Goal: Task Accomplishment & Management: Use online tool/utility

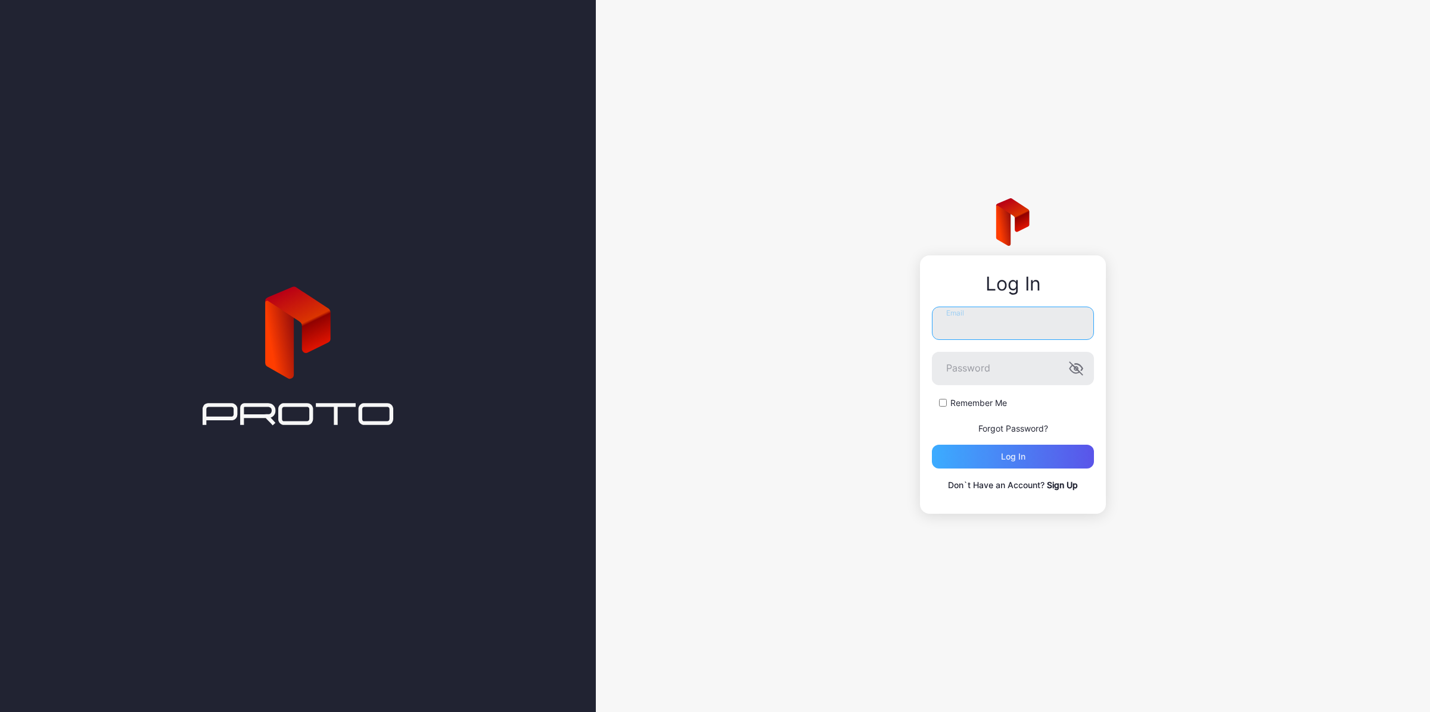
type input "**********"
click at [1002, 454] on div "Log in" at bounding box center [1013, 457] width 24 height 10
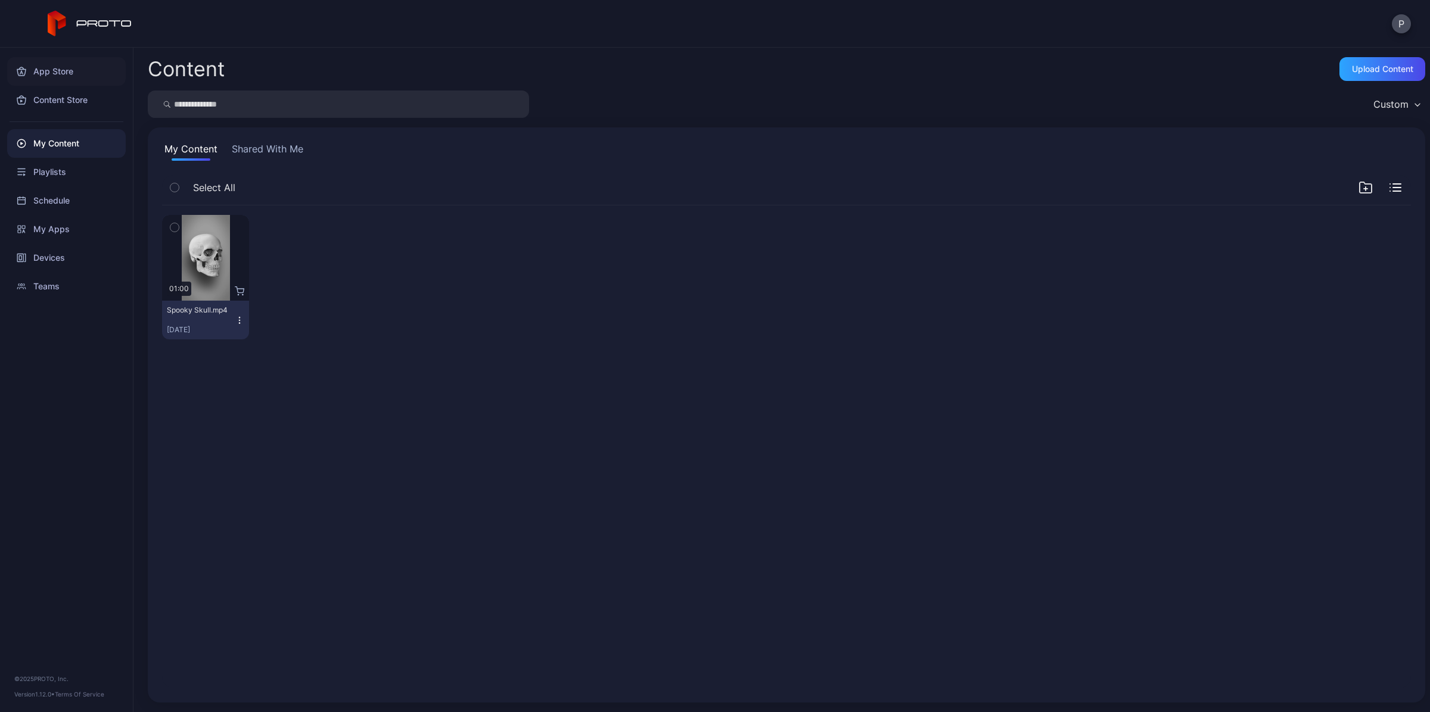
click at [57, 66] on div "App Store" at bounding box center [66, 71] width 119 height 29
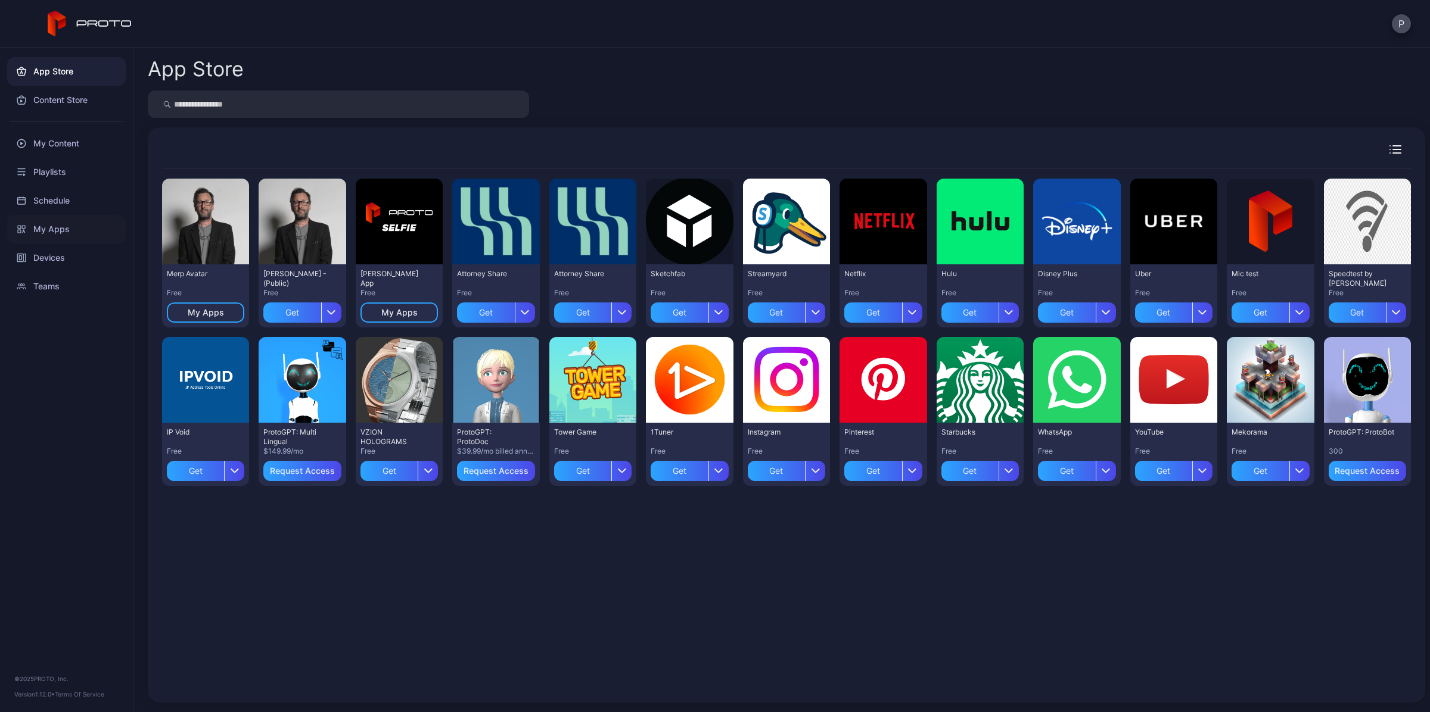
click at [61, 228] on div "My Apps" at bounding box center [66, 229] width 119 height 29
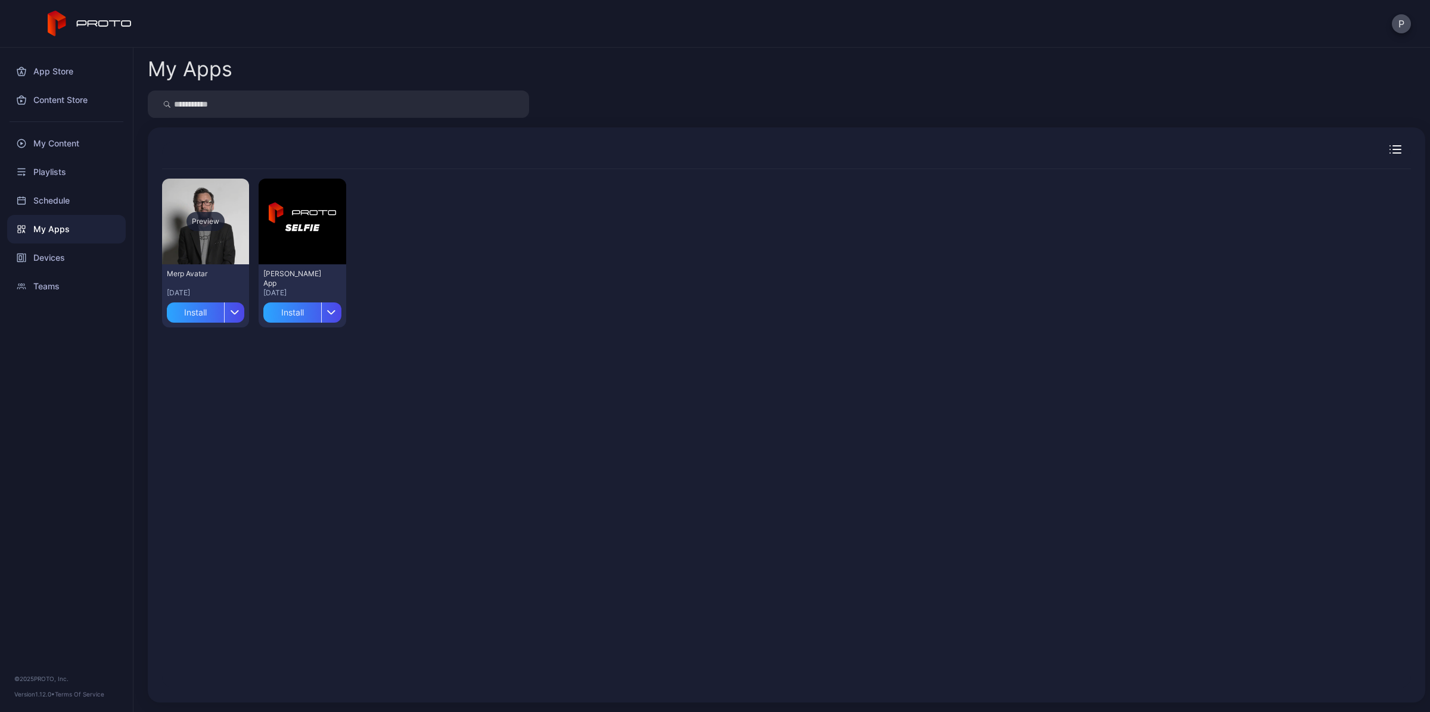
click at [192, 248] on div "Preview" at bounding box center [205, 222] width 87 height 86
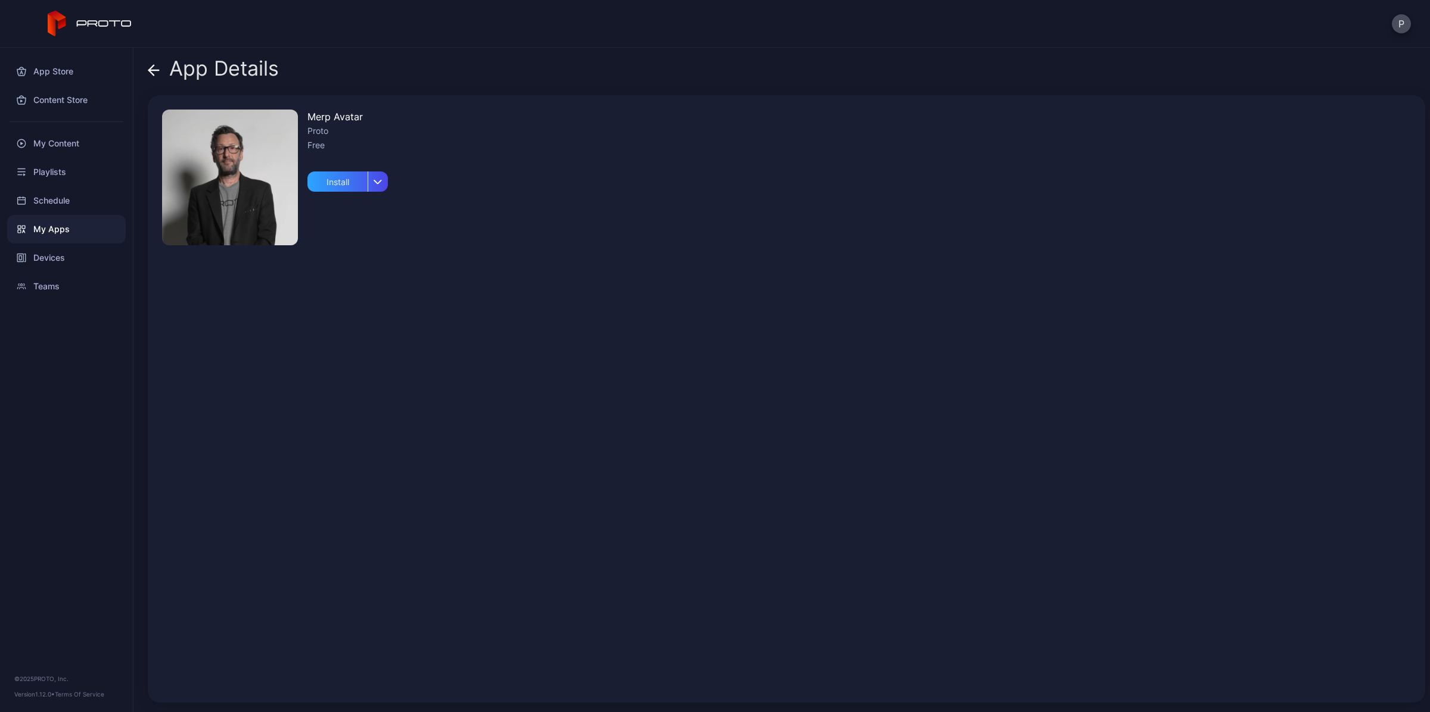
click at [469, 320] on div "Merp Avatar Proto Free Install" at bounding box center [786, 399] width 1277 height 608
click at [383, 188] on div "button" at bounding box center [378, 182] width 20 height 20
click at [353, 211] on button "Install" at bounding box center [347, 217] width 101 height 38
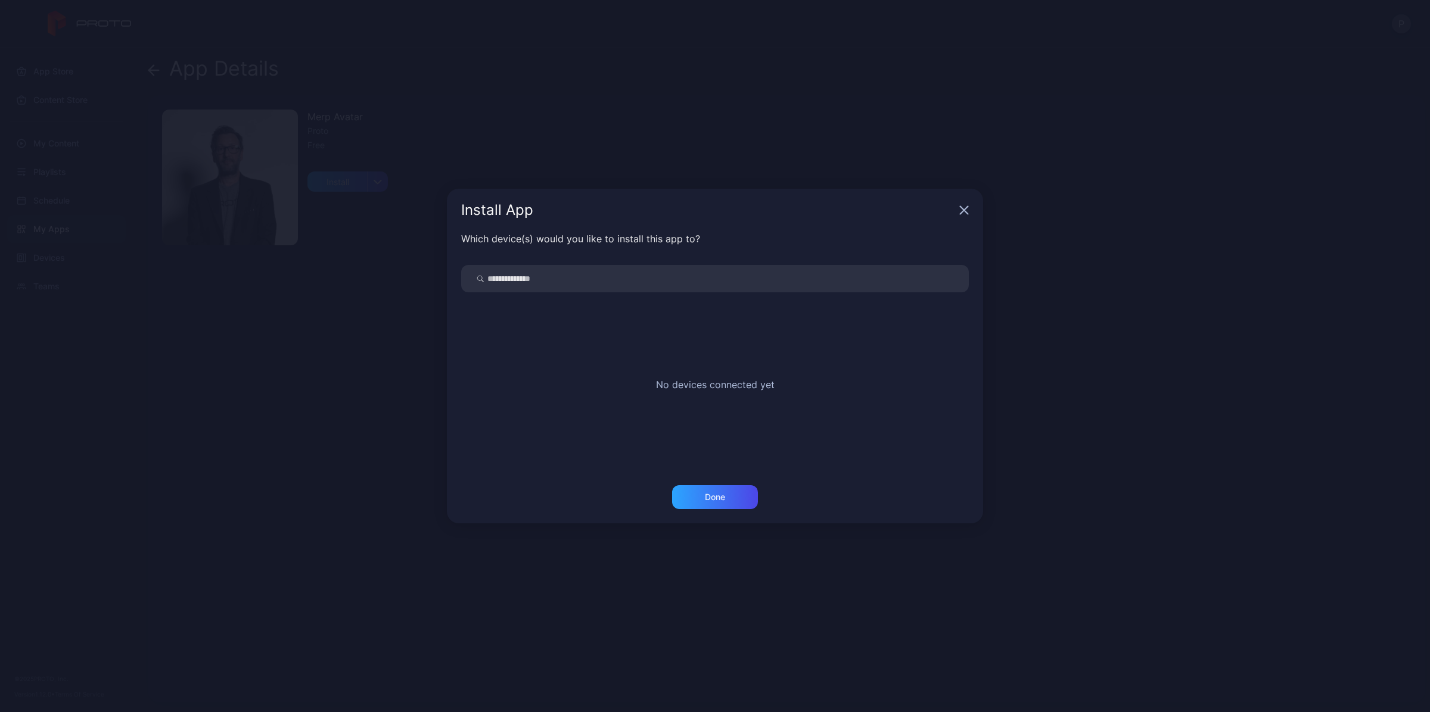
click at [733, 363] on div "No devices connected yet" at bounding box center [714, 381] width 507 height 179
click at [967, 207] on icon "button" at bounding box center [964, 211] width 8 height 8
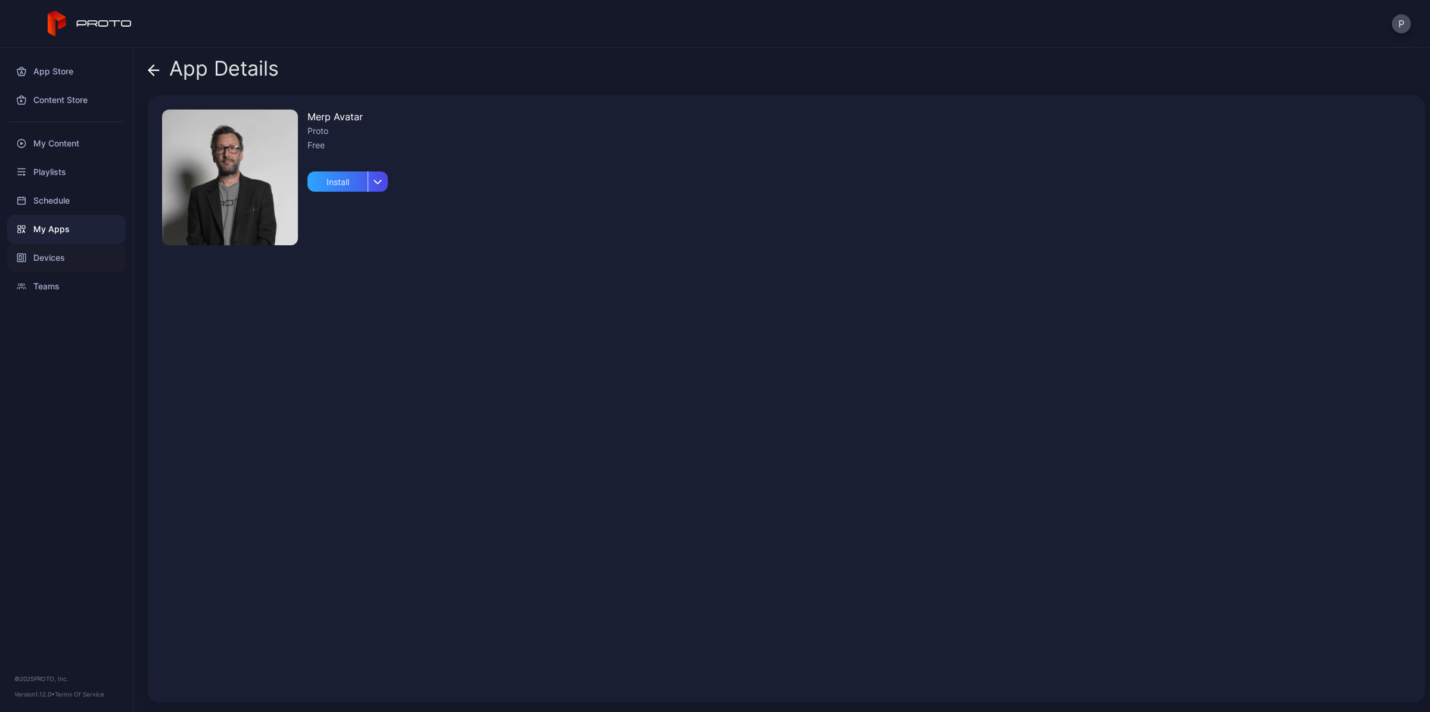
click at [48, 266] on div "Devices" at bounding box center [66, 258] width 119 height 29
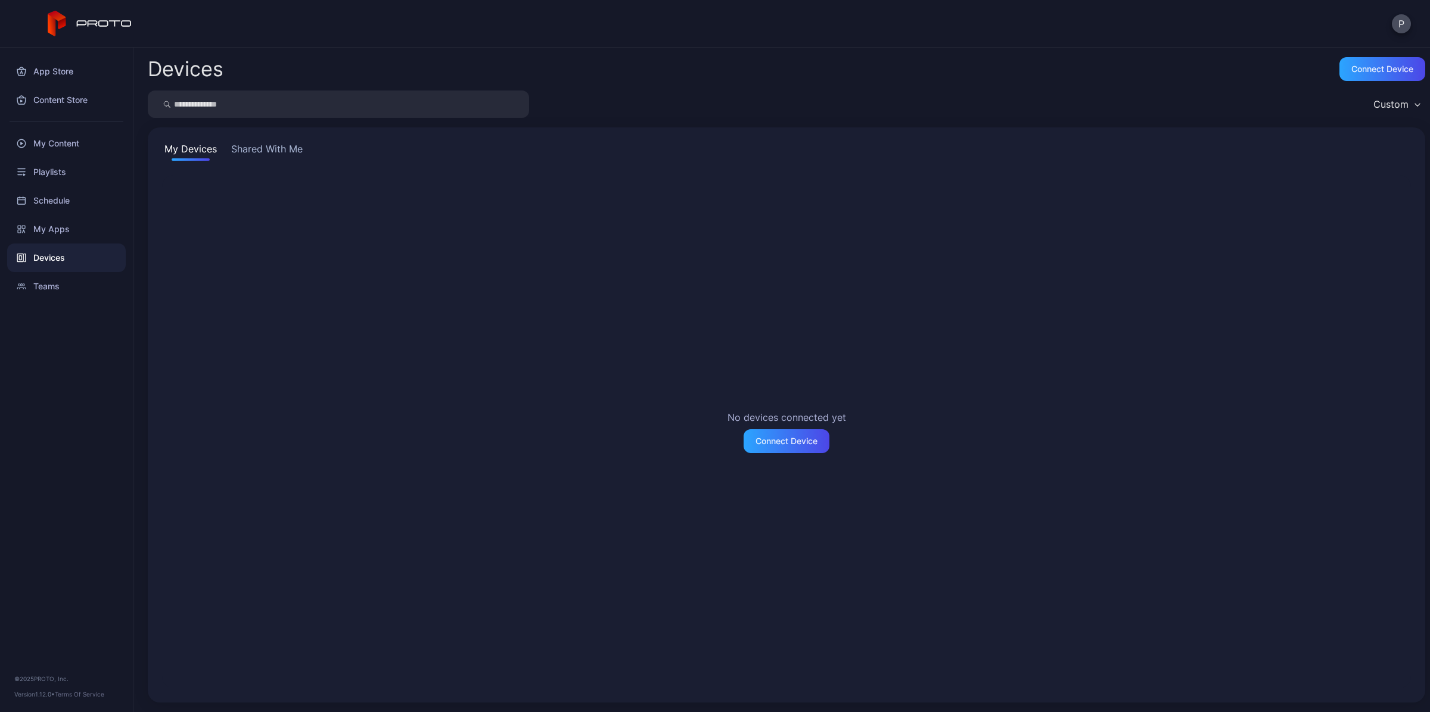
click at [1388, 100] on div "Custom" at bounding box center [1390, 104] width 35 height 12
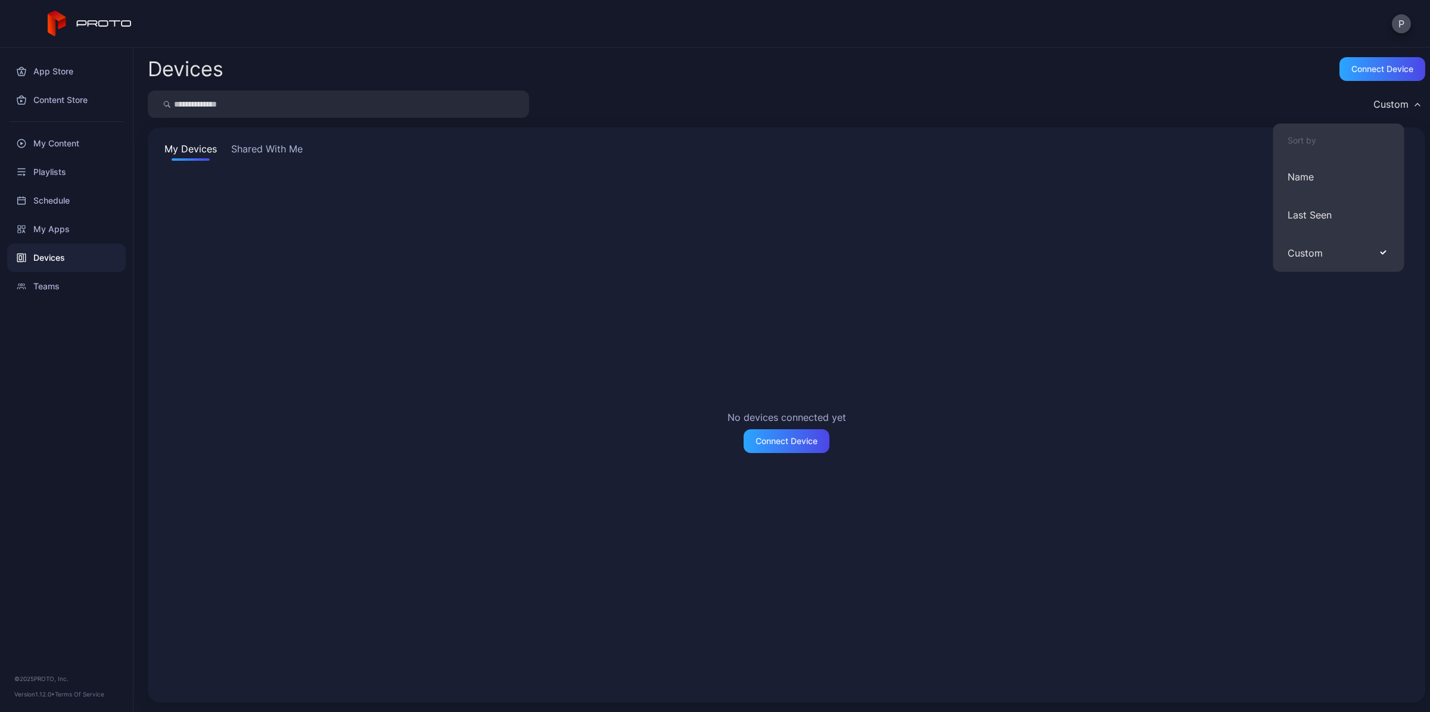
click at [1165, 218] on div "No devices connected yet Connect Device" at bounding box center [786, 431] width 1248 height 513
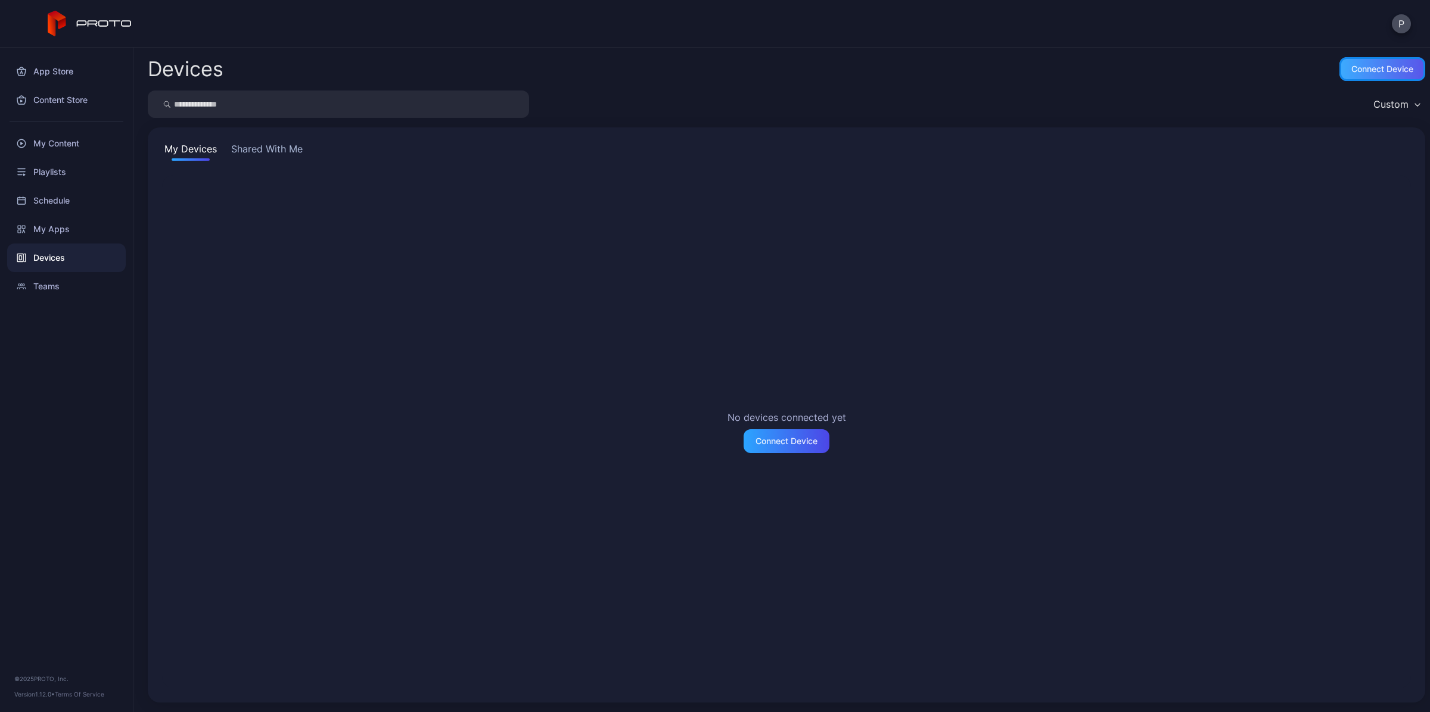
click at [1358, 70] on div "Connect device" at bounding box center [1382, 69] width 62 height 10
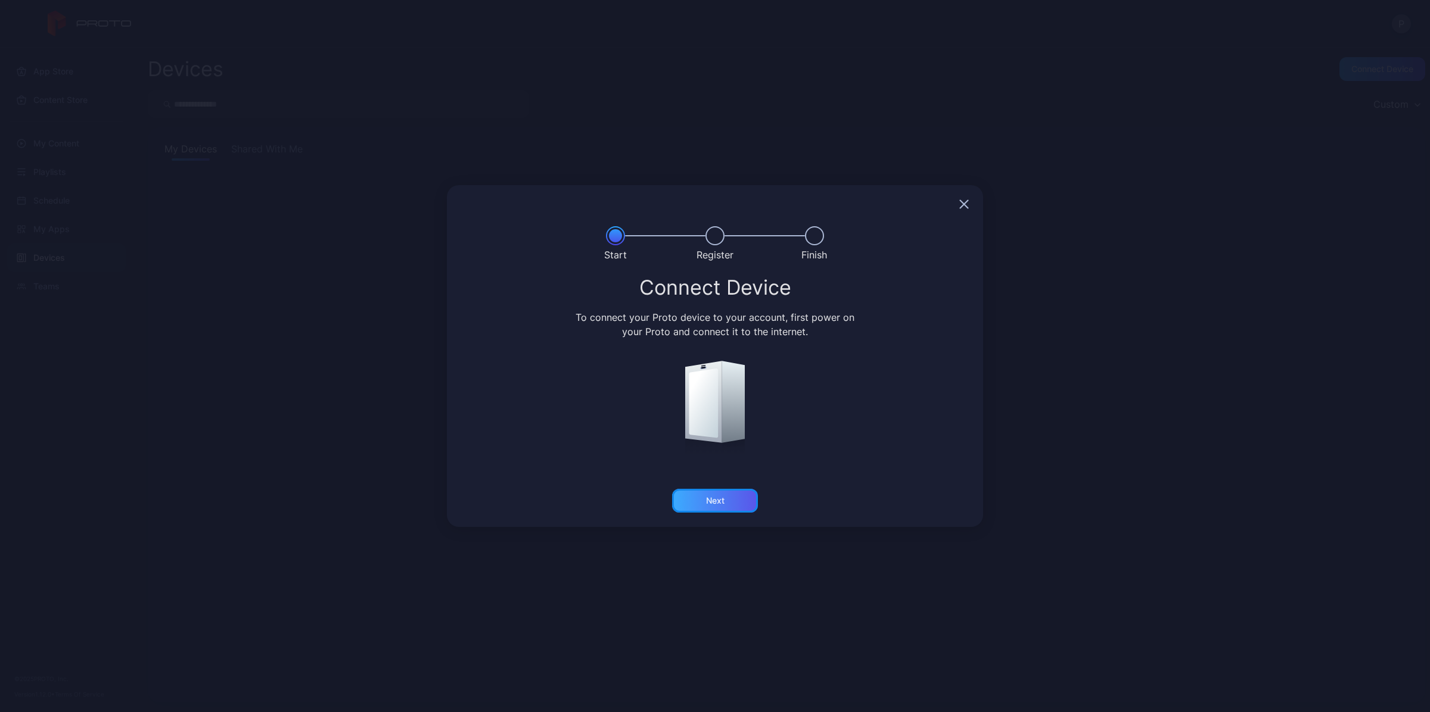
click at [733, 502] on div "Next" at bounding box center [715, 501] width 86 height 24
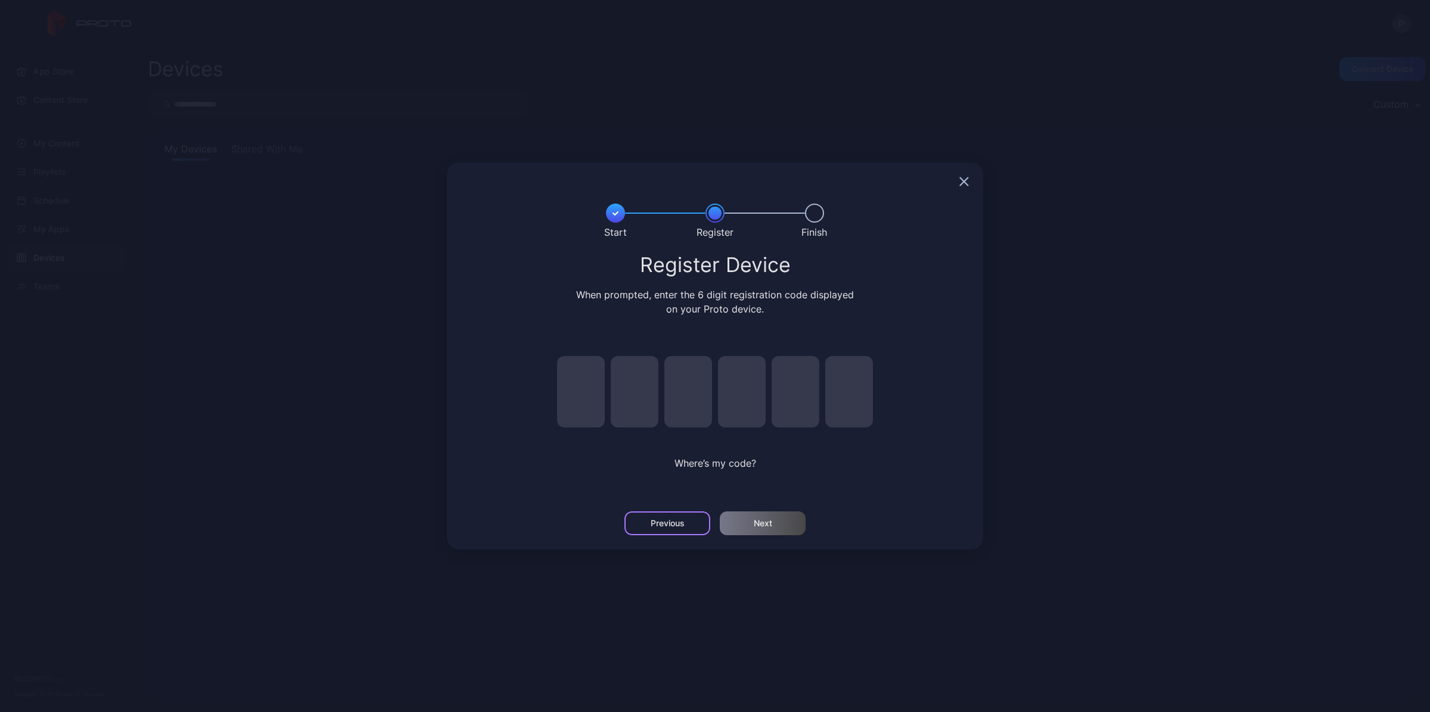
click at [682, 531] on div "Previous" at bounding box center [667, 524] width 86 height 24
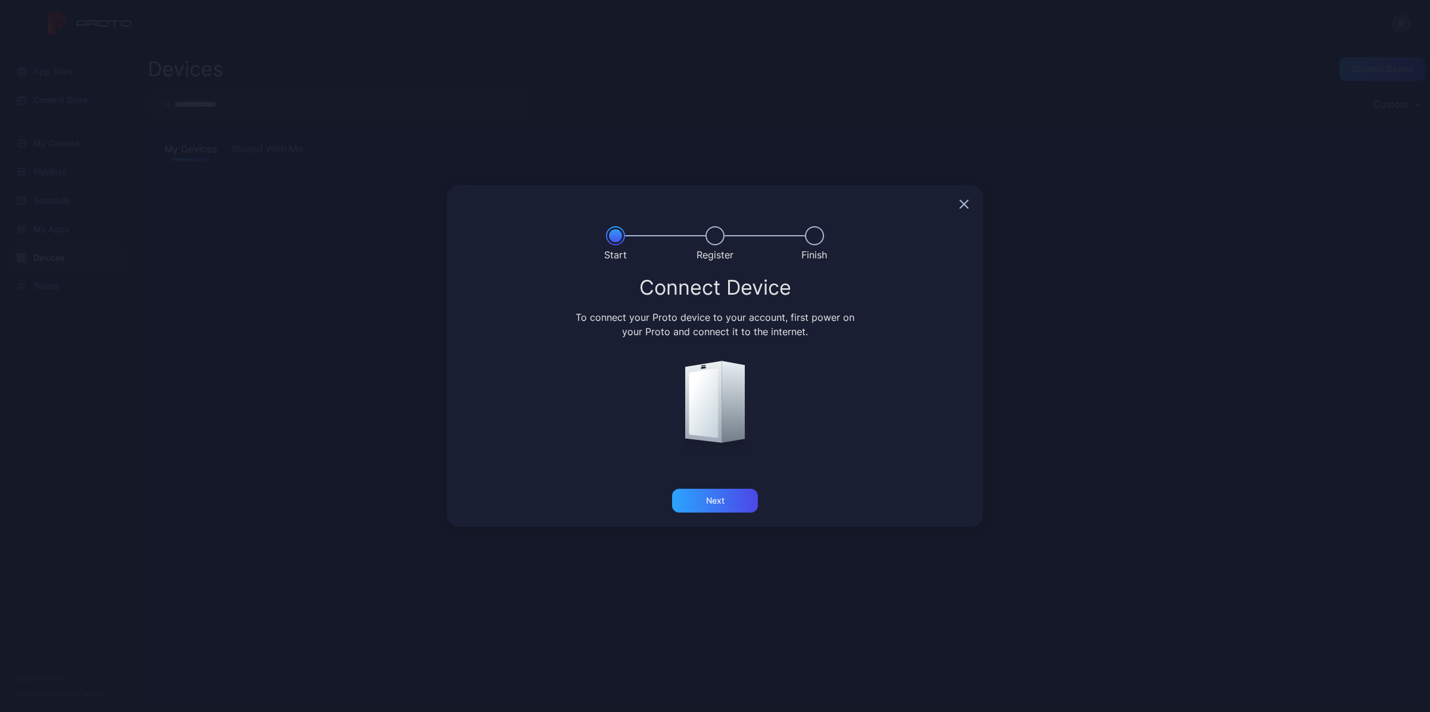
click at [967, 206] on icon "button" at bounding box center [964, 205] width 10 height 10
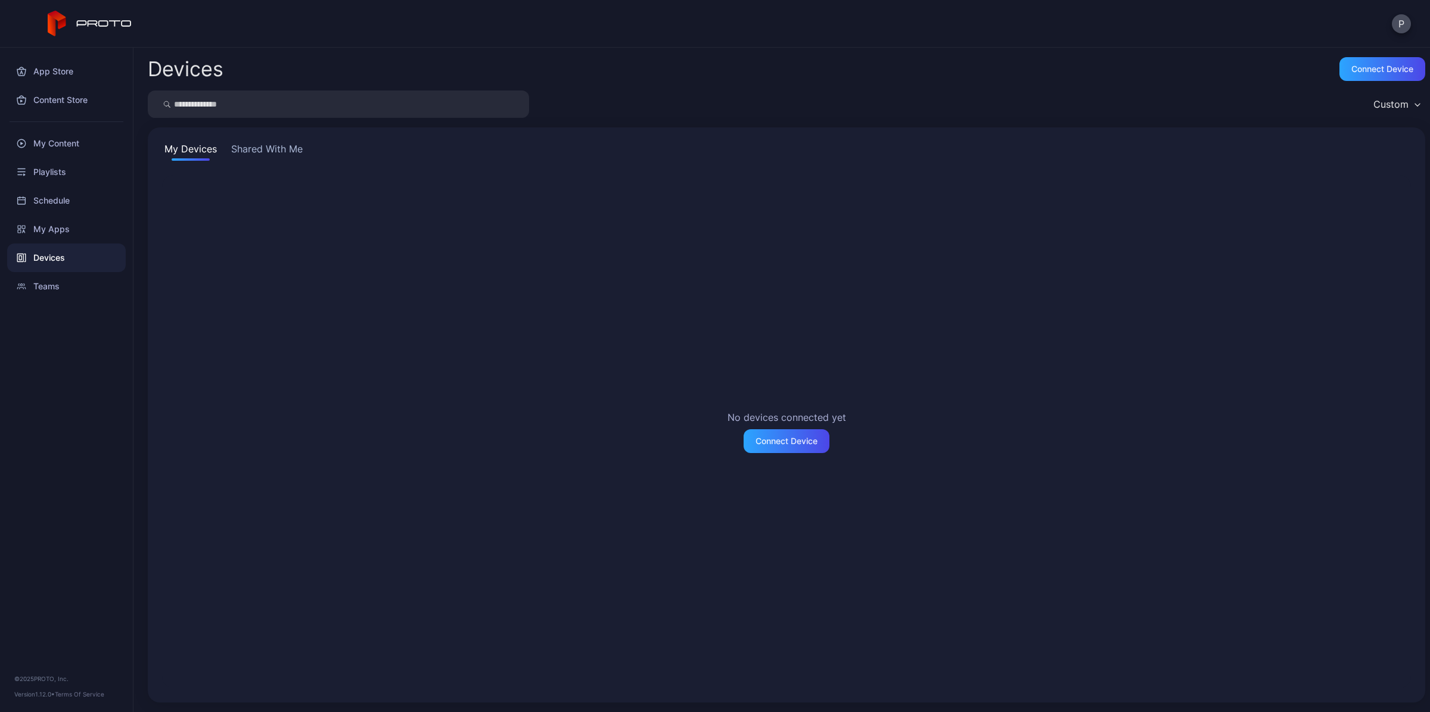
click at [169, 239] on div "No devices connected yet Connect Device" at bounding box center [786, 431] width 1248 height 513
click at [36, 225] on div "My Apps" at bounding box center [66, 229] width 119 height 29
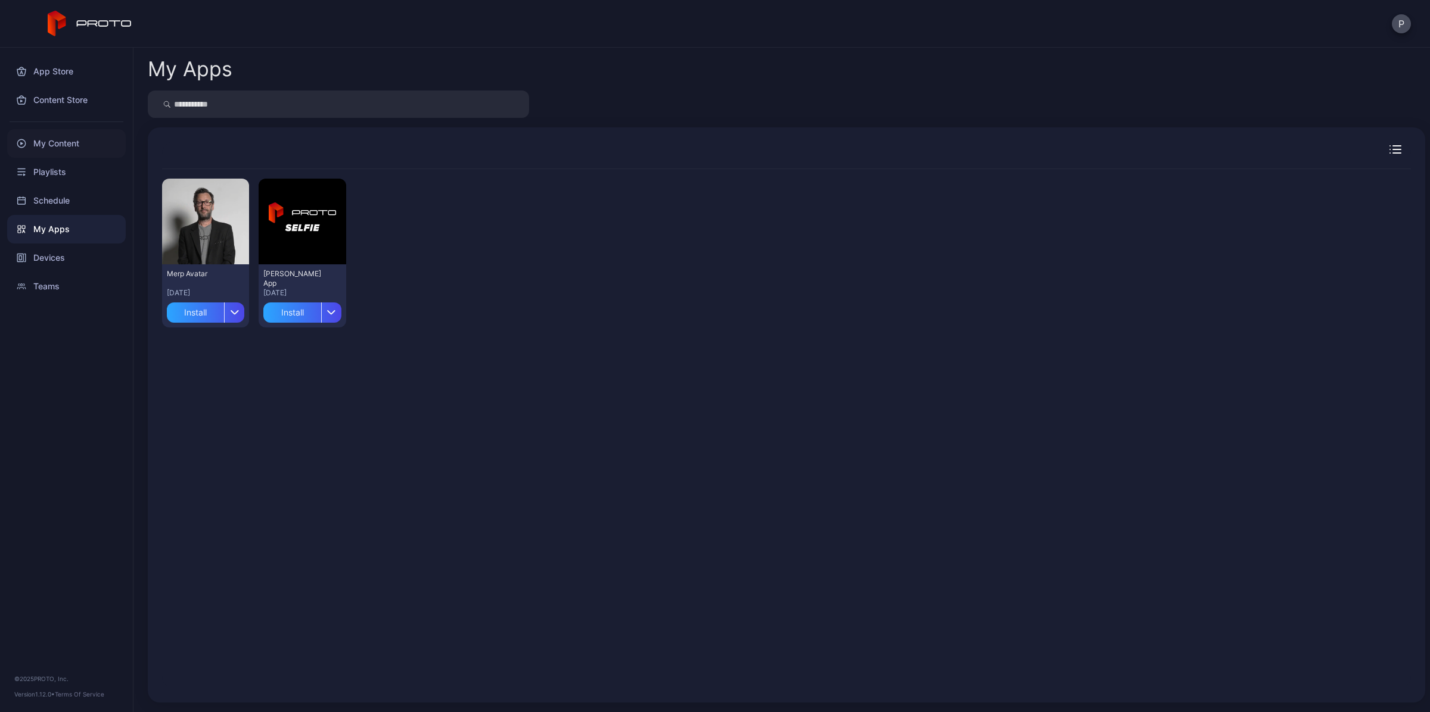
click at [73, 143] on div "My Content" at bounding box center [66, 143] width 119 height 29
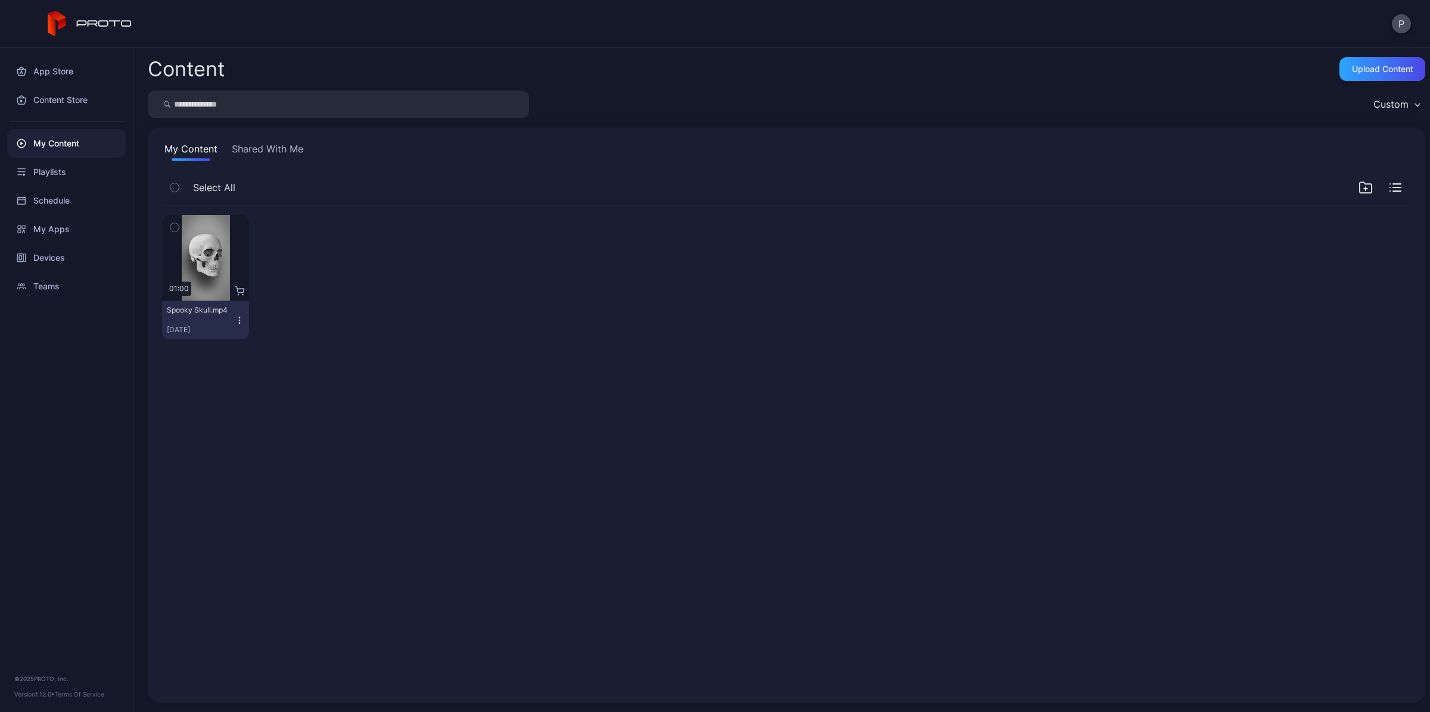
click at [175, 226] on icon "button" at bounding box center [174, 227] width 8 height 13
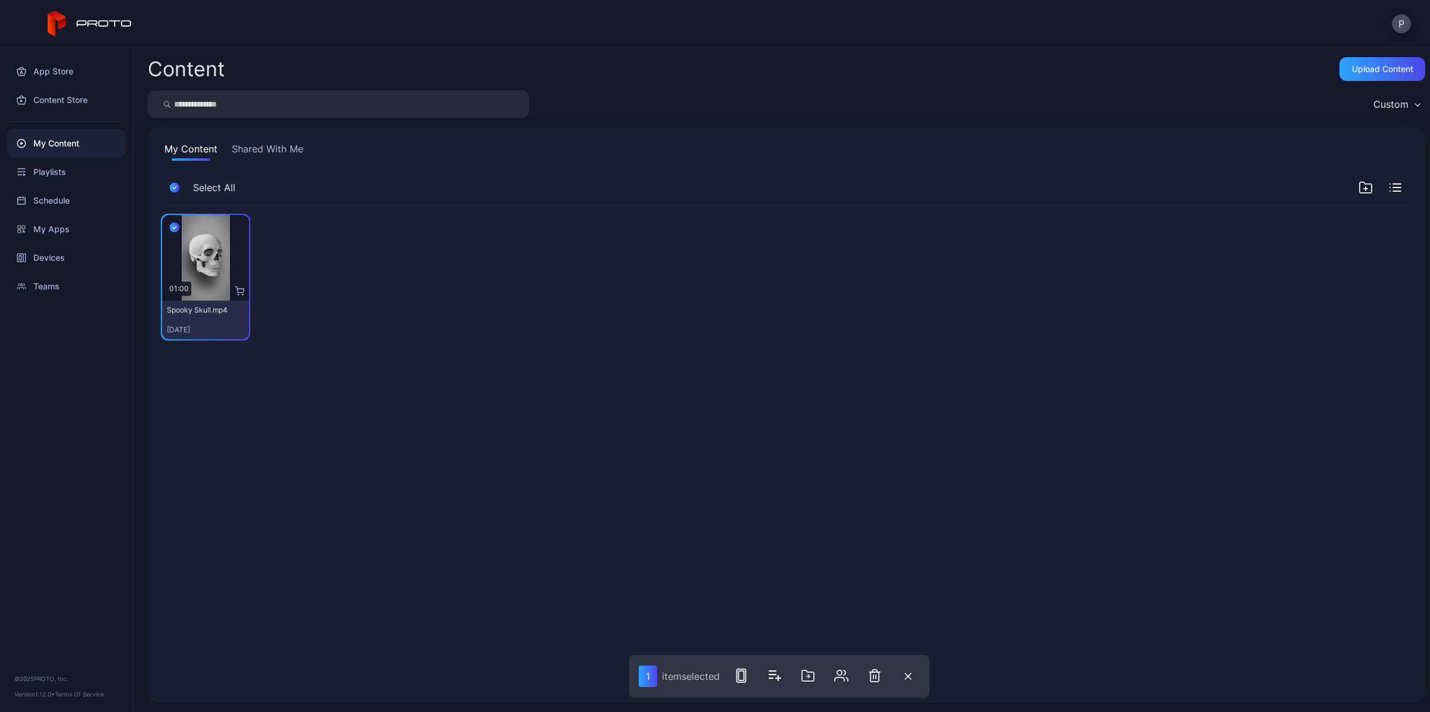
click at [933, 606] on div "Preview 01:00 Spooky Skull.mp4 [DATE]" at bounding box center [785, 447] width 1267 height 502
click at [913, 678] on button "button" at bounding box center [908, 676] width 24 height 25
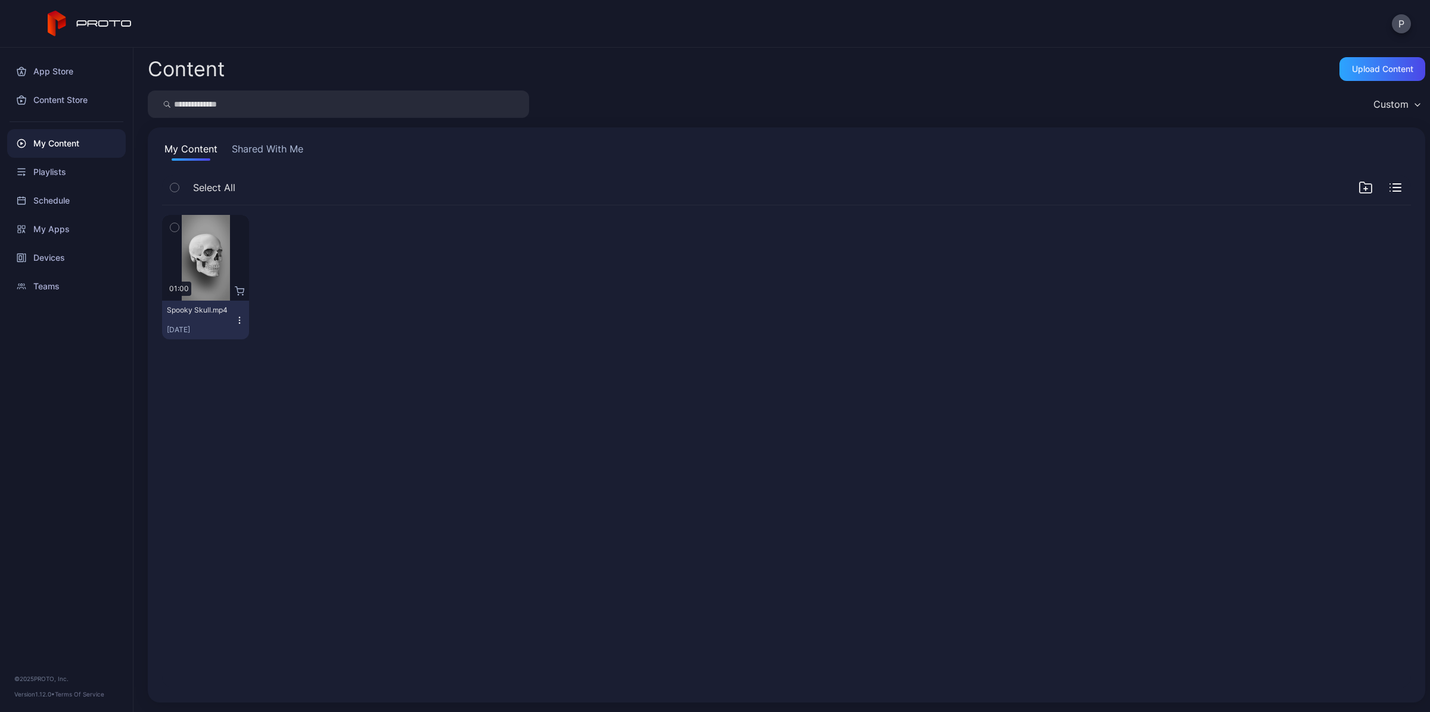
click at [834, 499] on div "Preview 01:00 Spooky Skull.mp4 [DATE]" at bounding box center [785, 447] width 1267 height 502
click at [46, 91] on div "Content Store" at bounding box center [66, 100] width 119 height 29
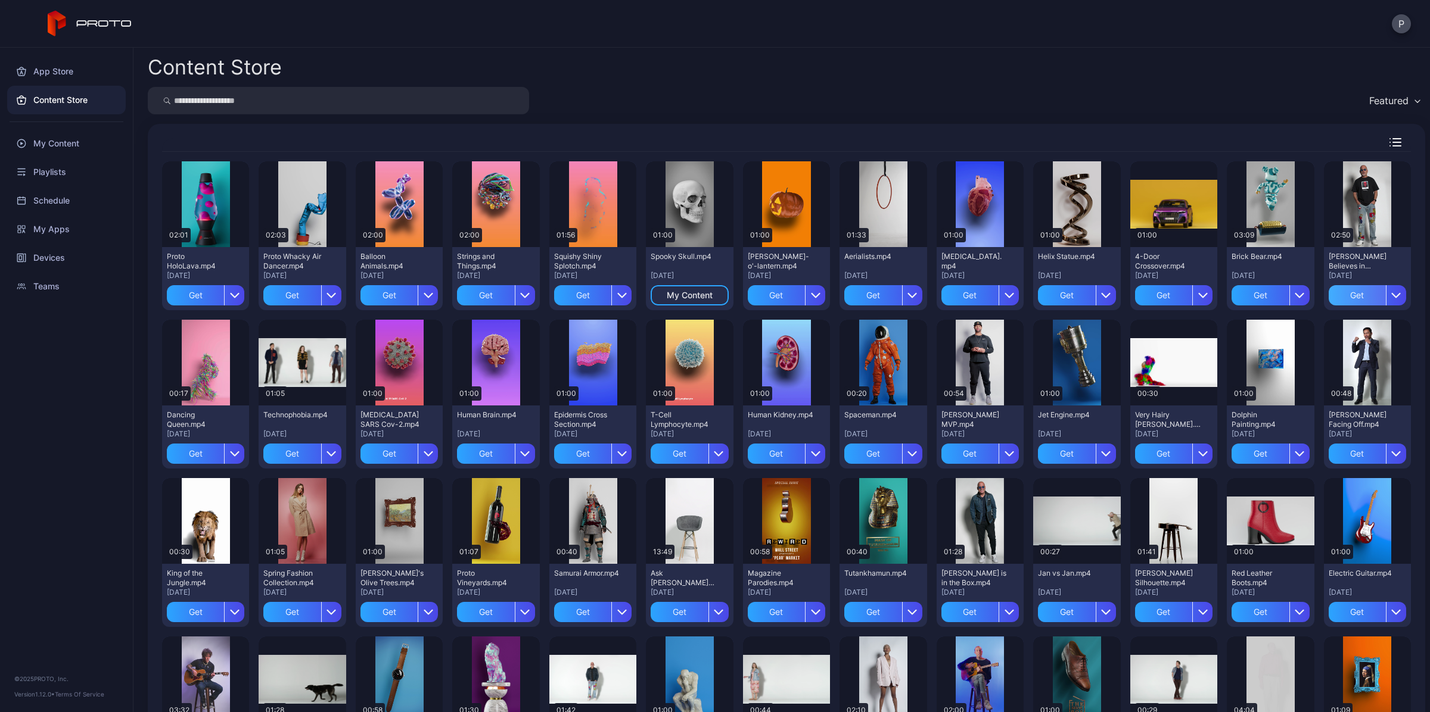
click at [1358, 294] on div "Get" at bounding box center [1356, 295] width 57 height 20
click at [865, 451] on div "Get" at bounding box center [872, 454] width 57 height 20
click at [966, 620] on div "Get" at bounding box center [969, 612] width 57 height 20
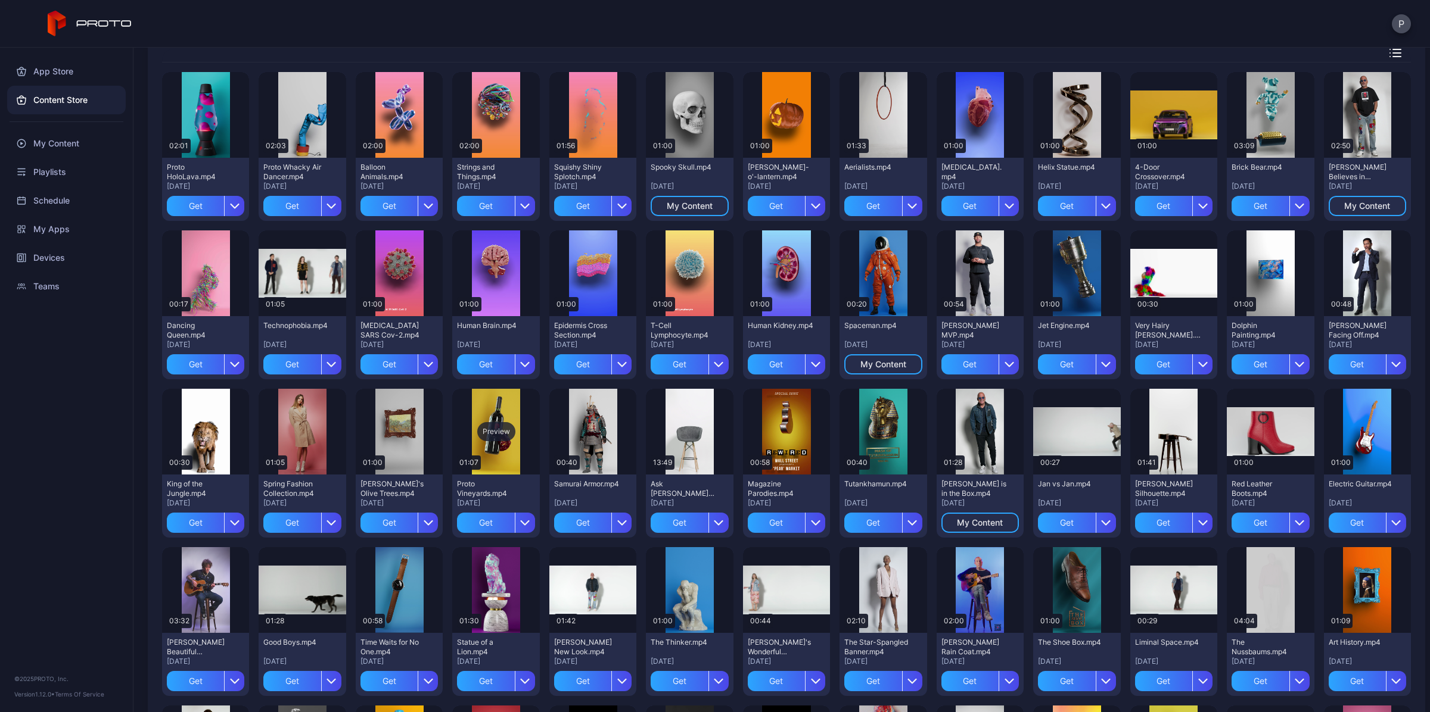
scroll to position [149, 0]
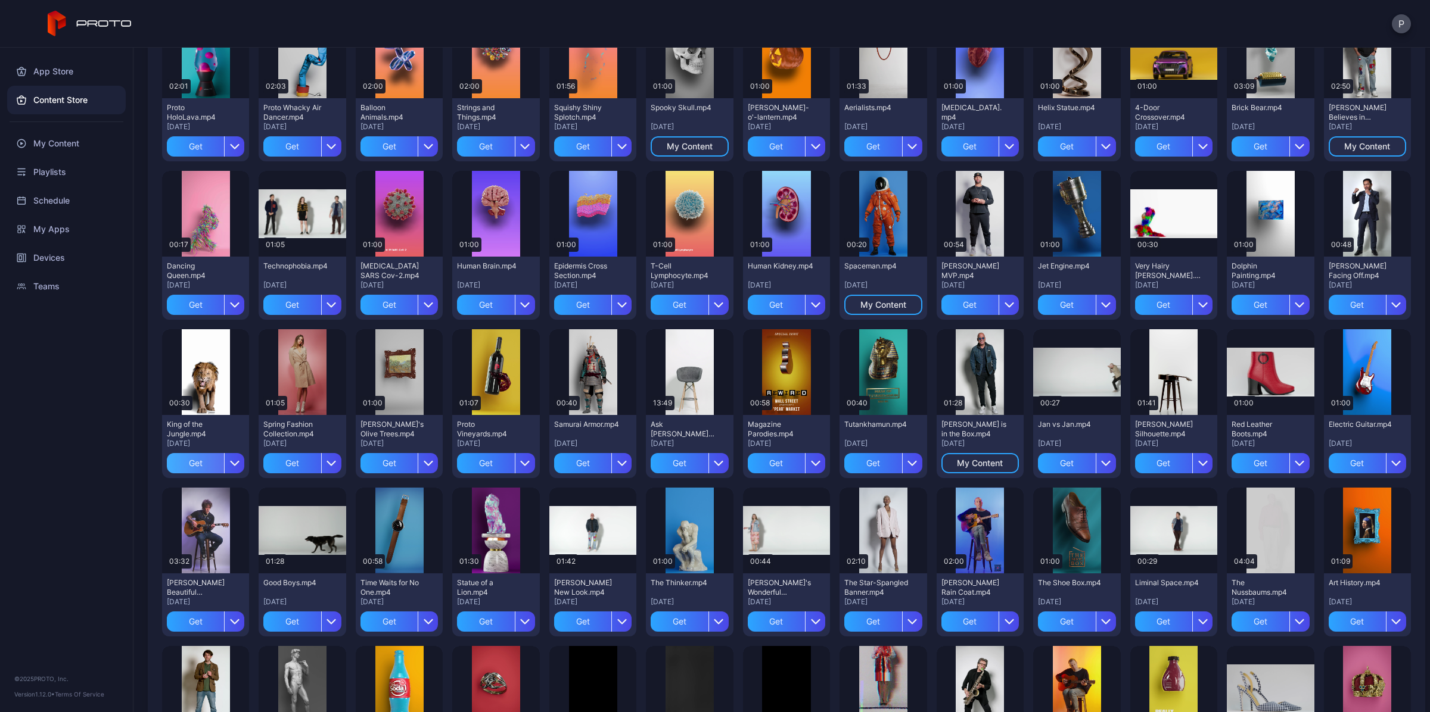
click at [197, 459] on div "Get" at bounding box center [195, 463] width 57 height 20
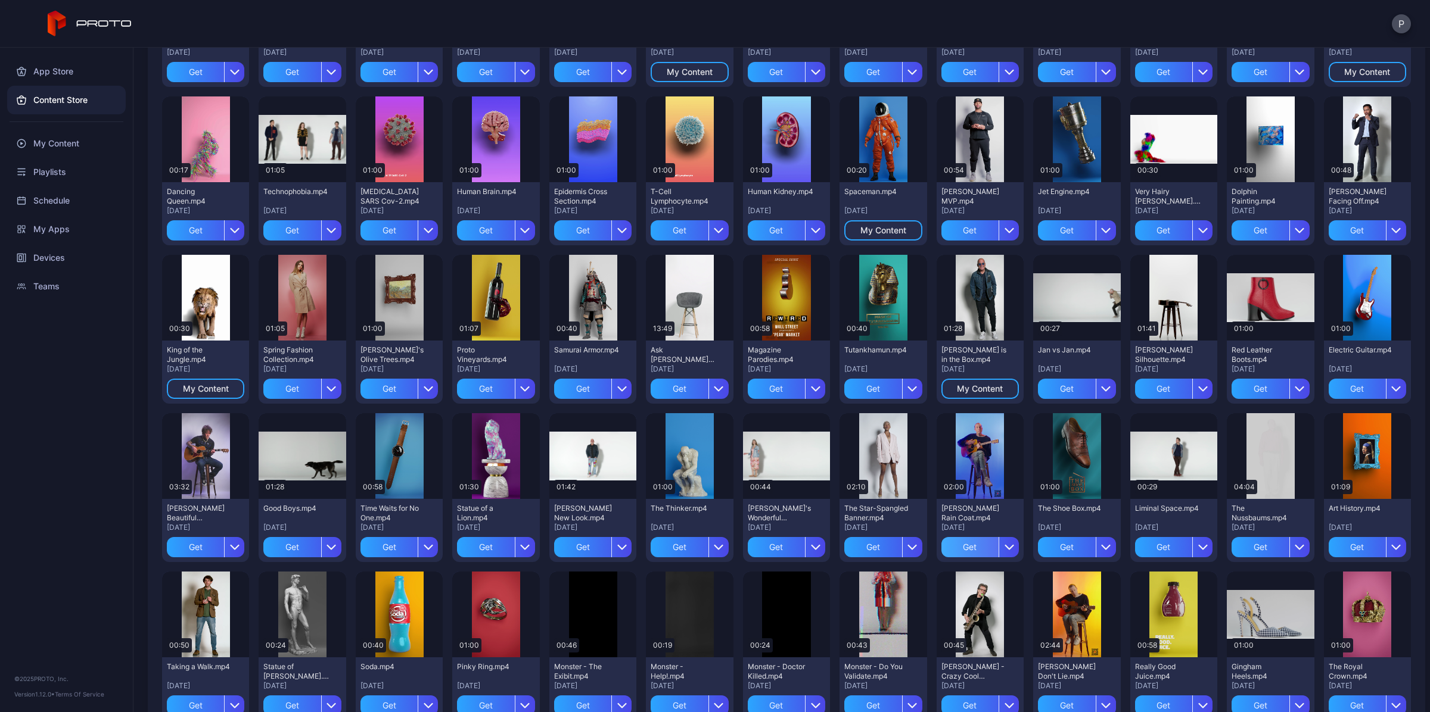
click at [977, 546] on div "Get" at bounding box center [969, 547] width 57 height 20
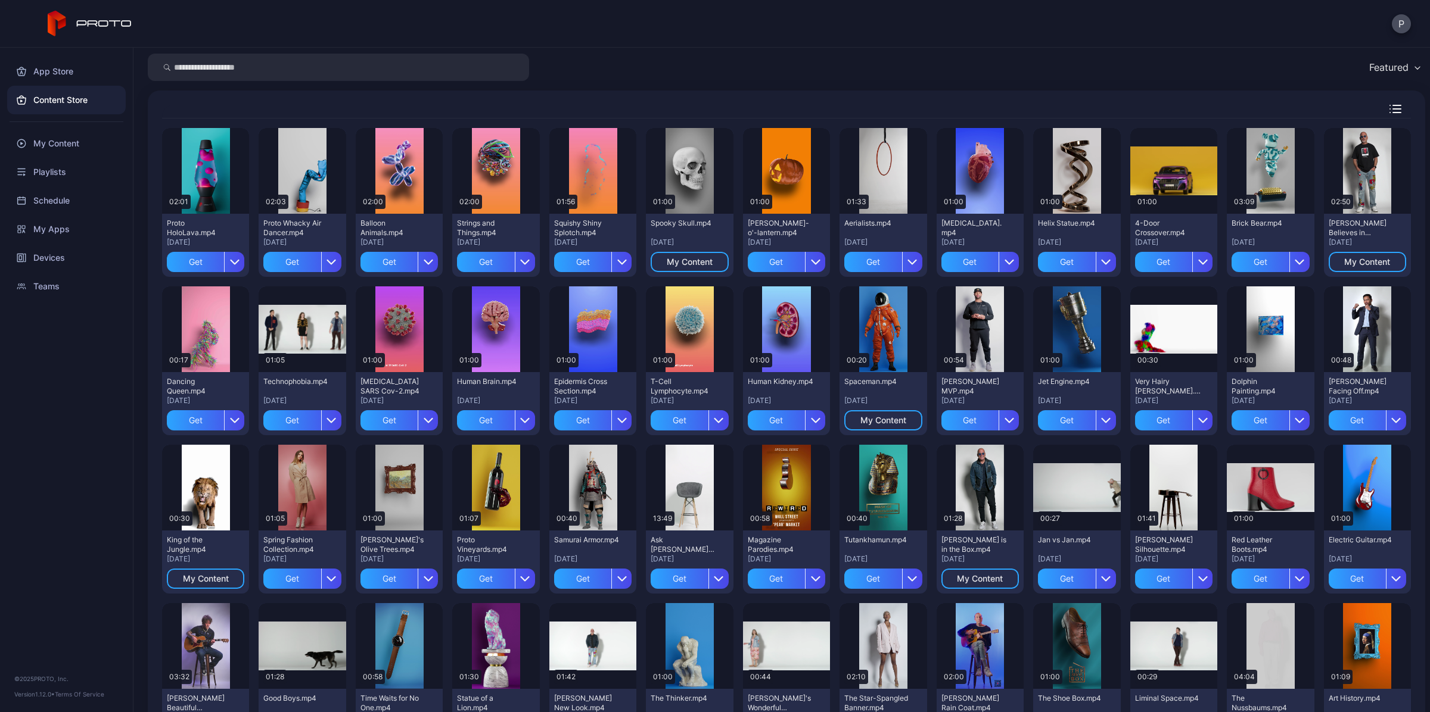
scroll to position [0, 0]
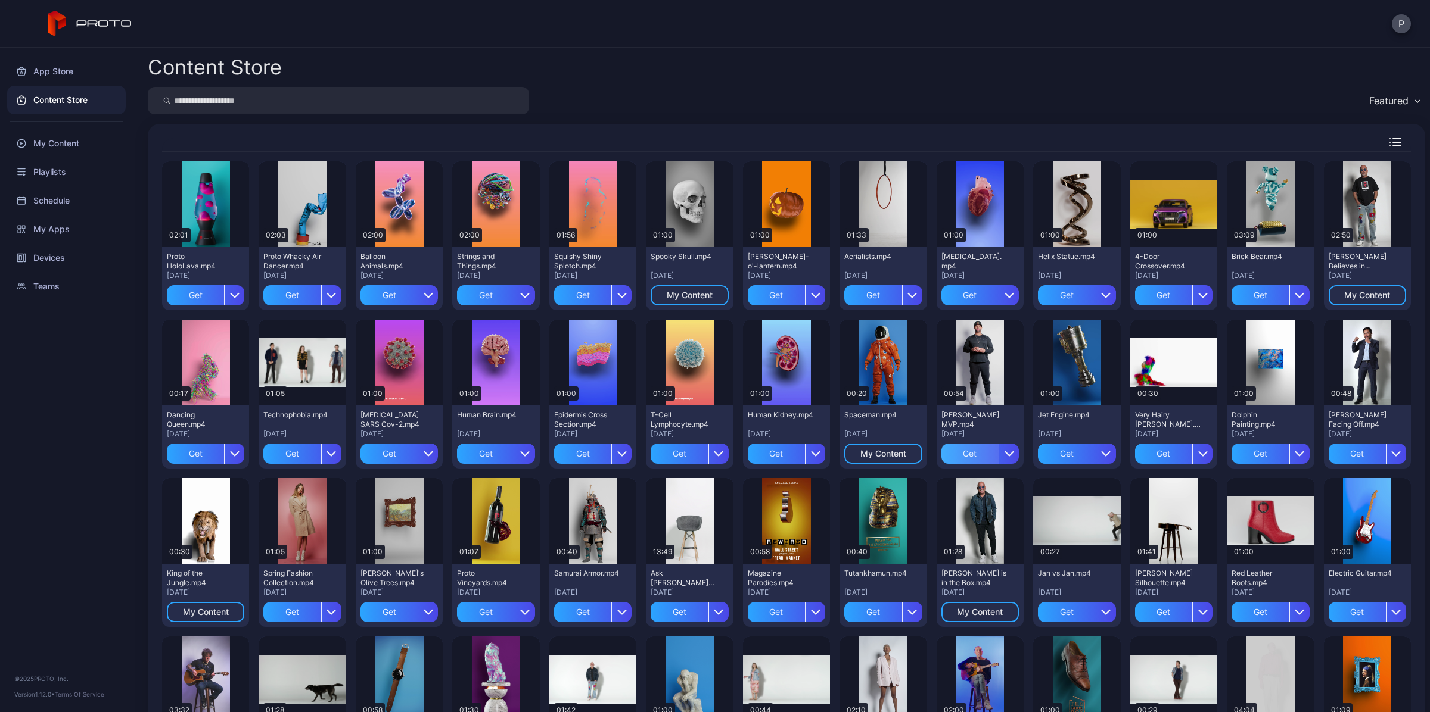
click at [964, 453] on div "Get" at bounding box center [969, 454] width 57 height 20
click at [1343, 454] on div "Get" at bounding box center [1356, 454] width 57 height 20
click at [46, 142] on div "My Content" at bounding box center [66, 143] width 119 height 29
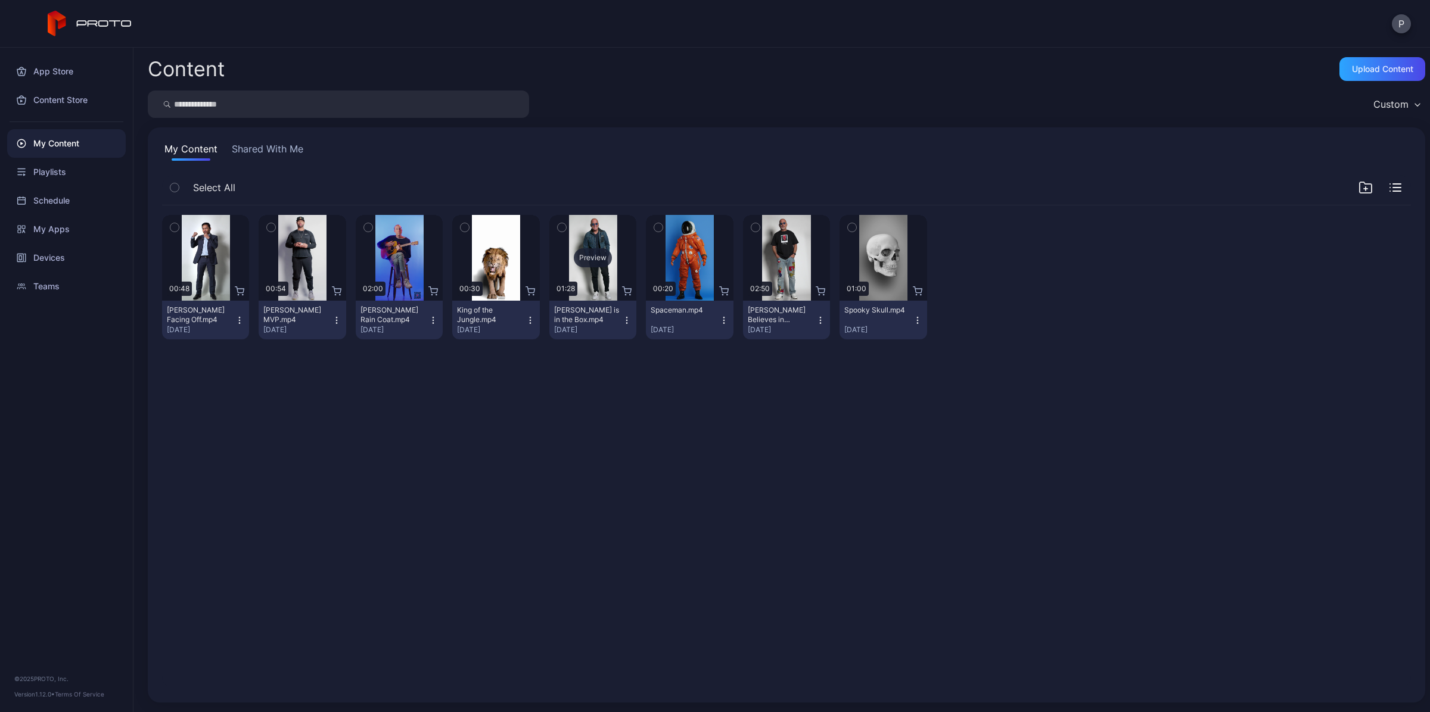
click at [586, 259] on div "Preview" at bounding box center [593, 257] width 38 height 19
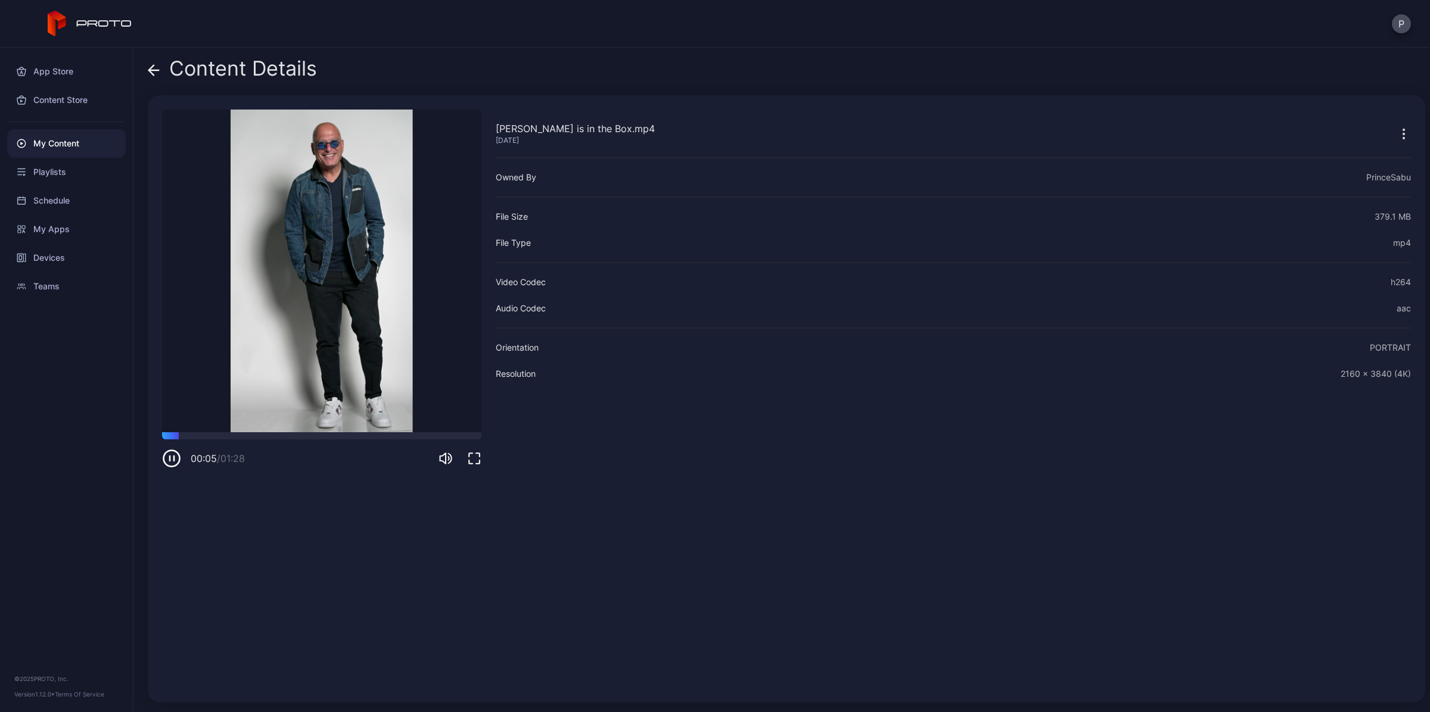
click at [155, 67] on icon at bounding box center [154, 70] width 12 height 12
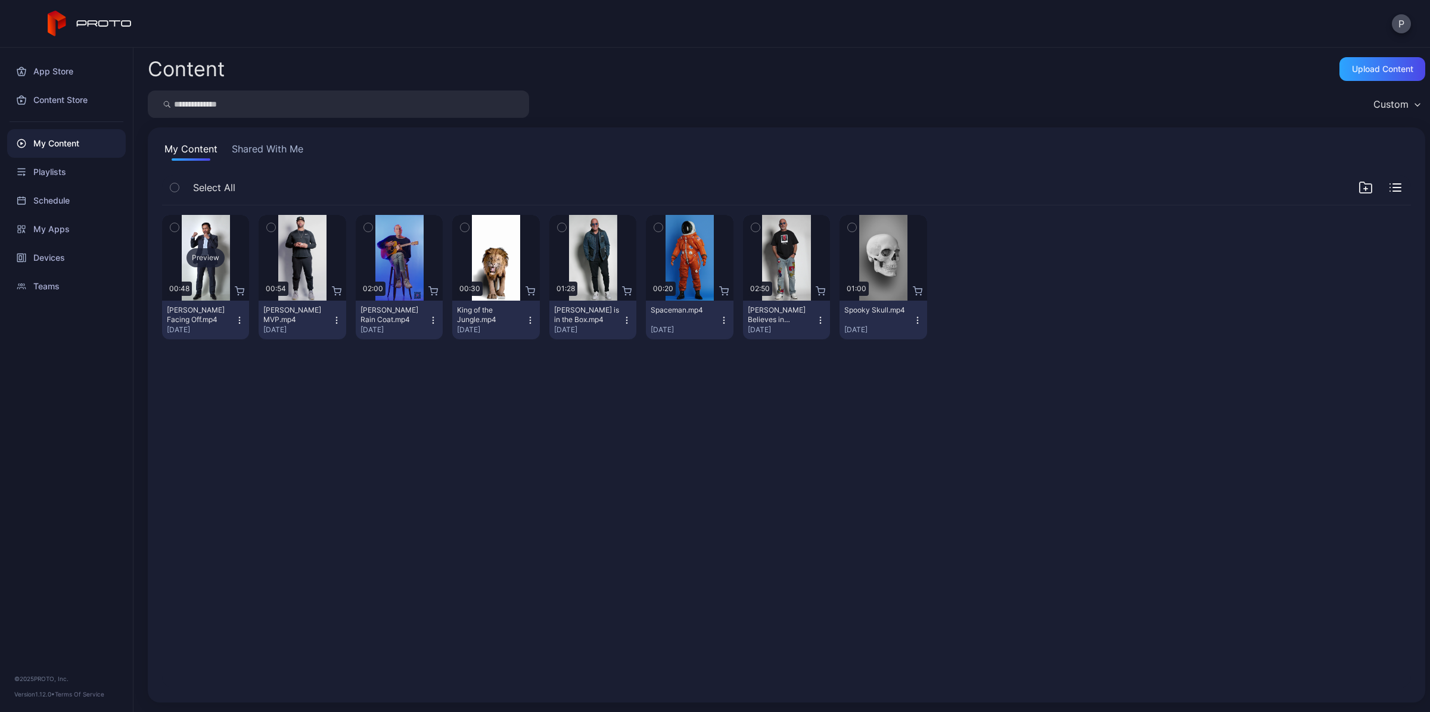
click at [195, 261] on div "Preview" at bounding box center [205, 257] width 38 height 19
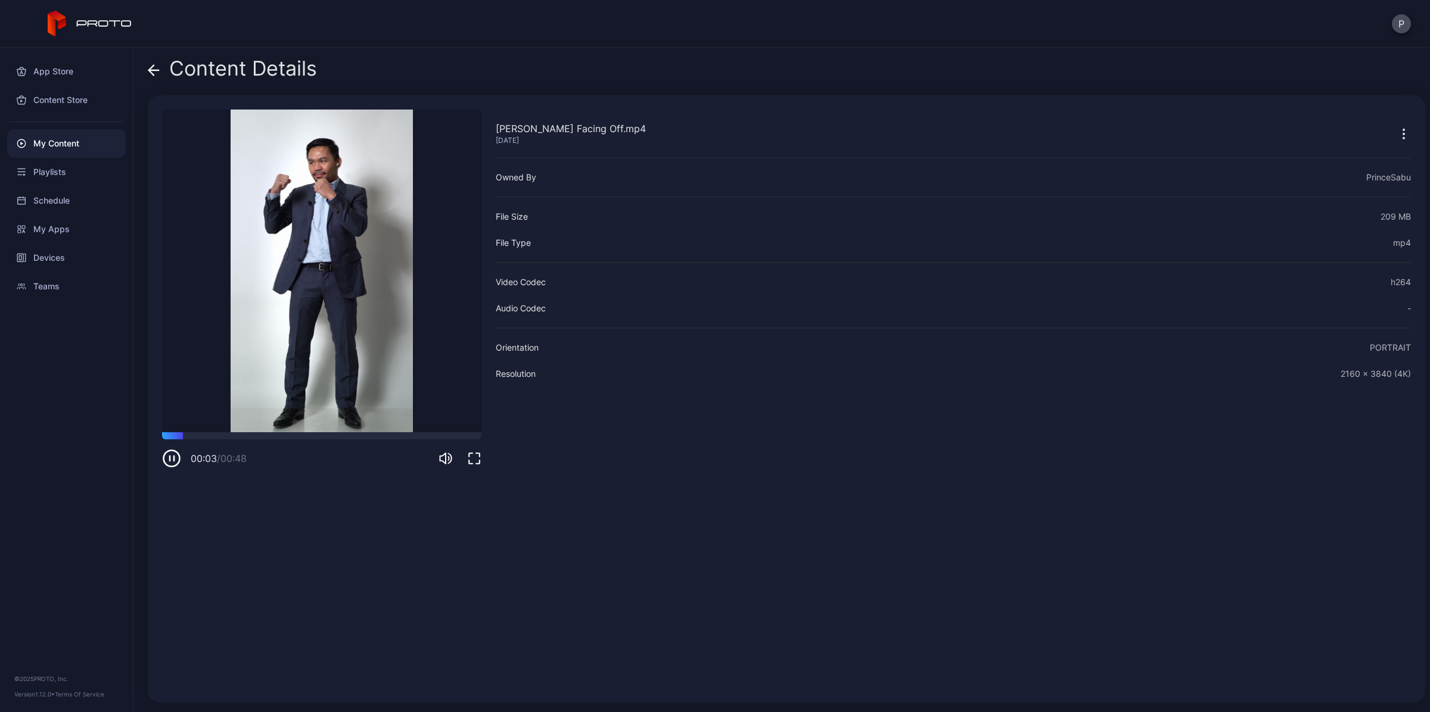
click at [148, 64] on icon at bounding box center [154, 70] width 12 height 12
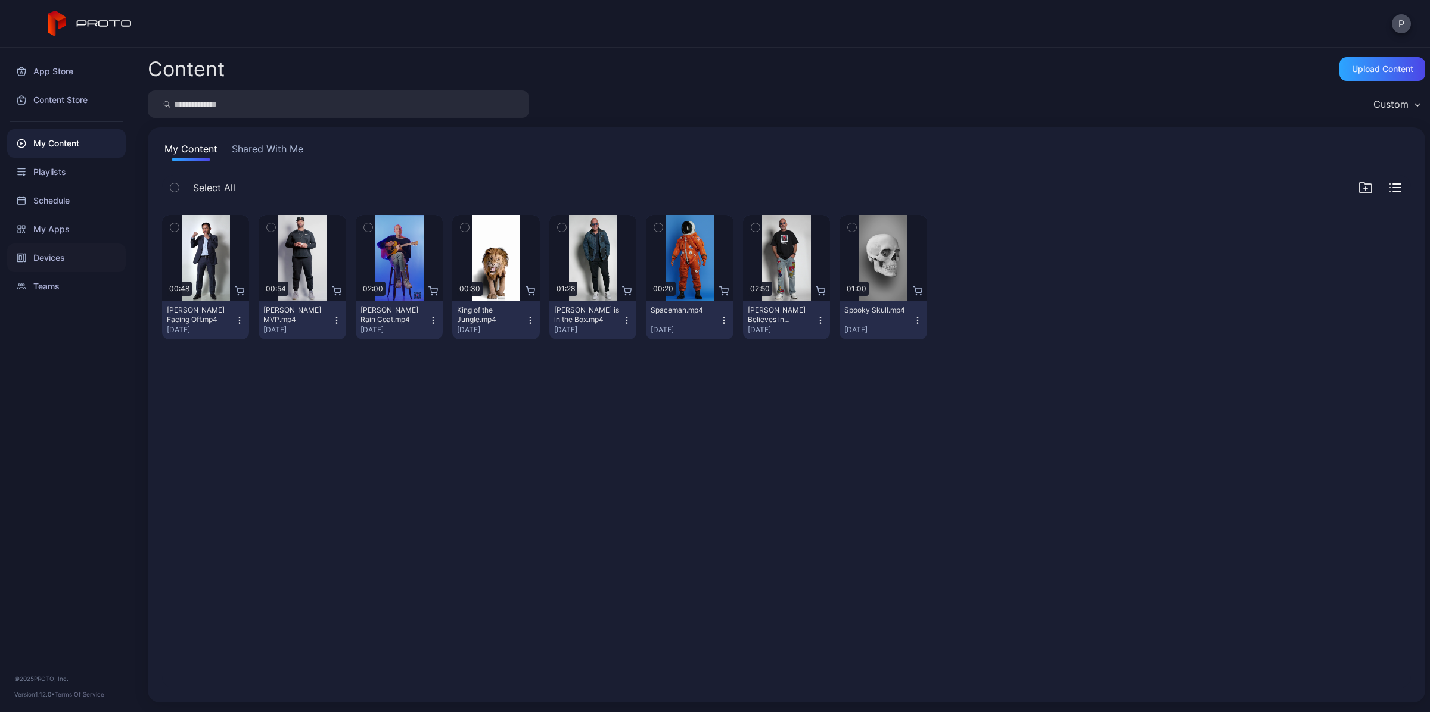
click at [45, 255] on div "Devices" at bounding box center [66, 258] width 119 height 29
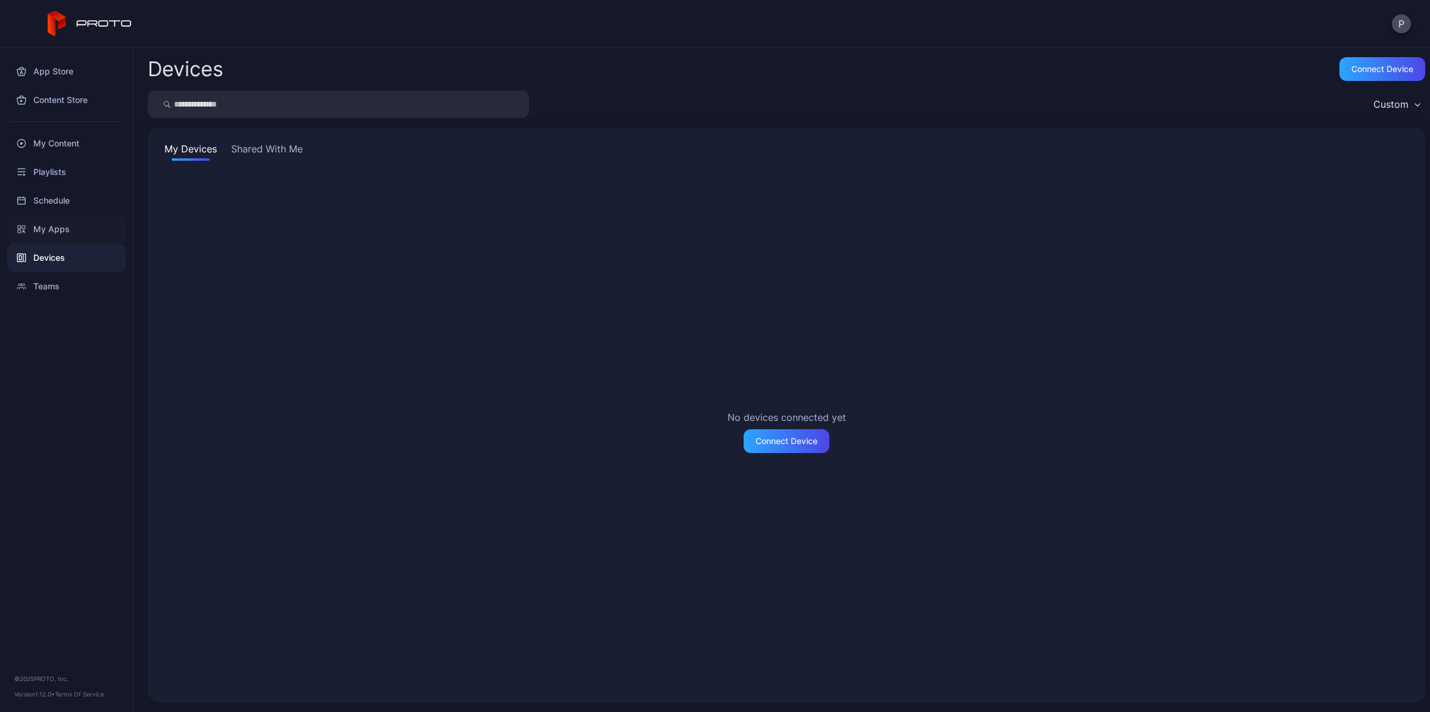
click at [54, 227] on div "My Apps" at bounding box center [66, 229] width 119 height 29
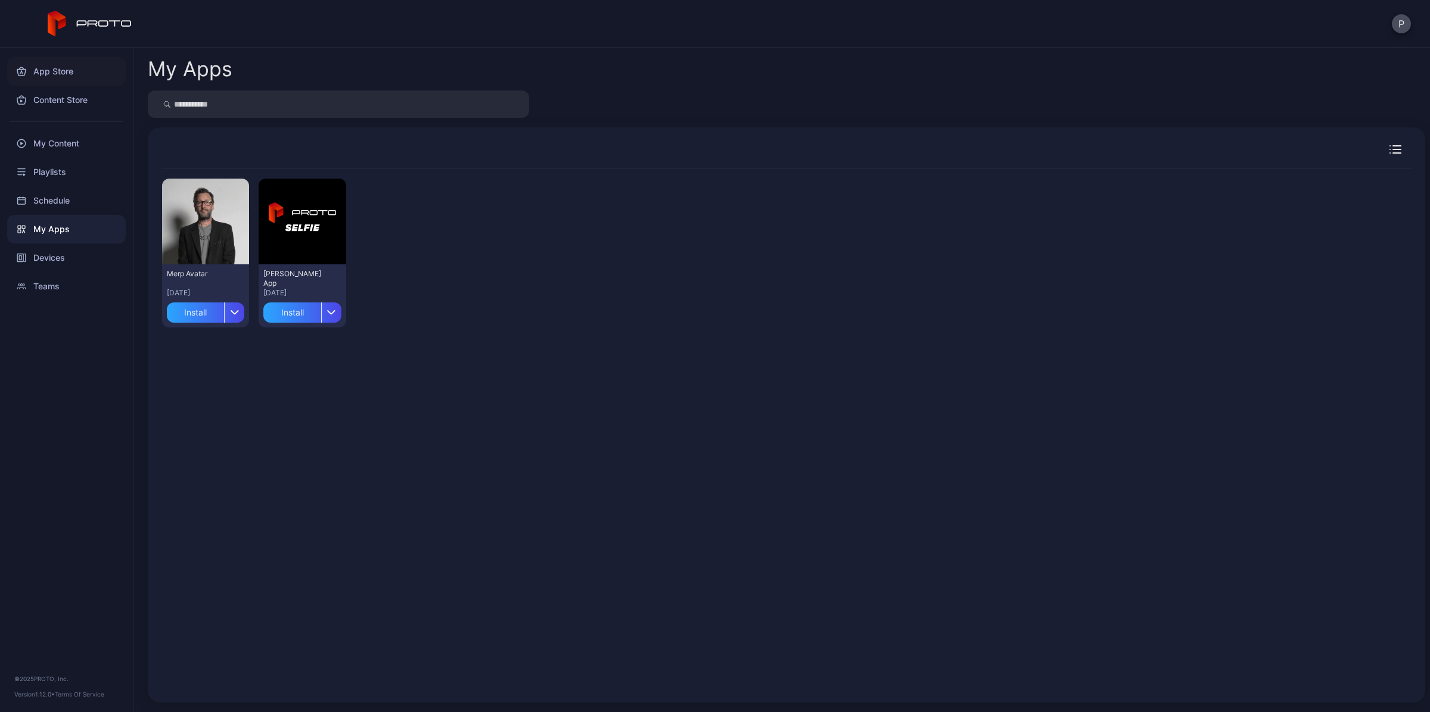
click at [57, 74] on div "App Store" at bounding box center [66, 71] width 119 height 29
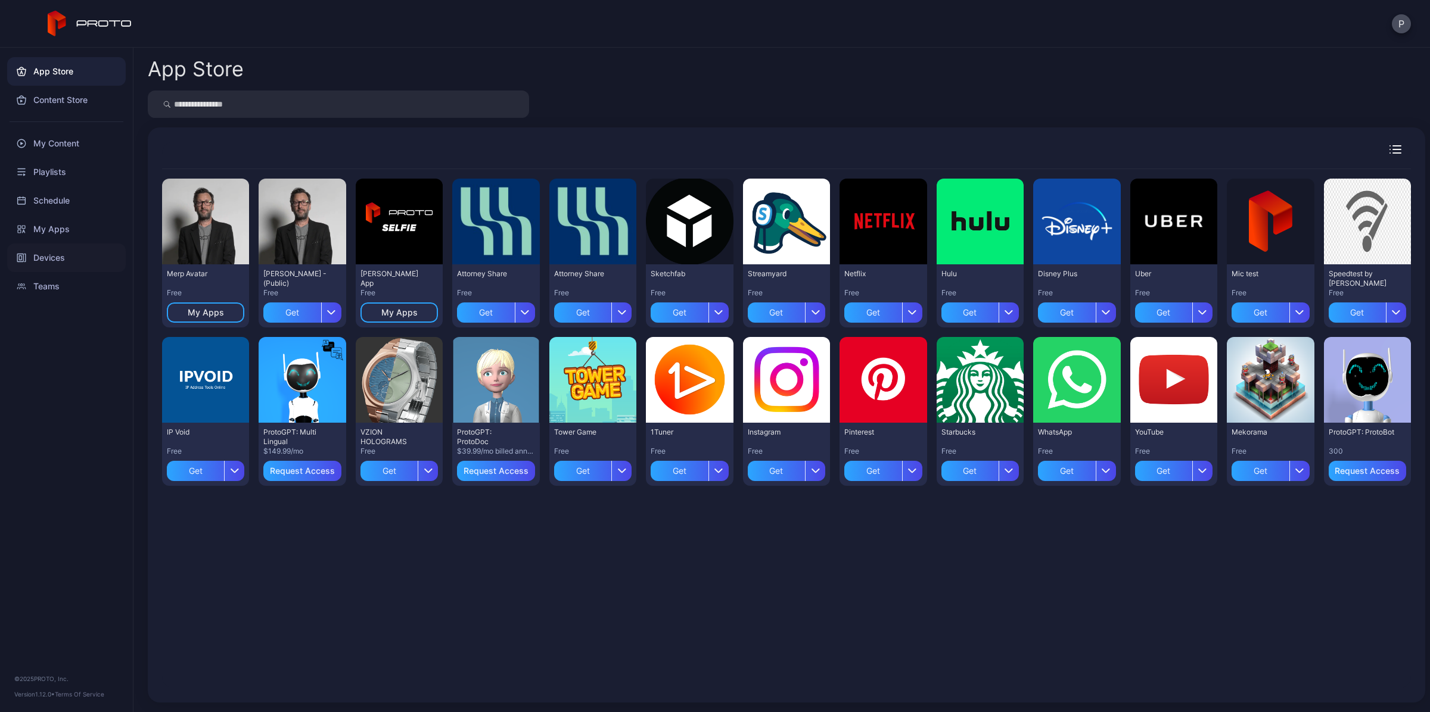
click at [54, 263] on div "Devices" at bounding box center [66, 258] width 119 height 29
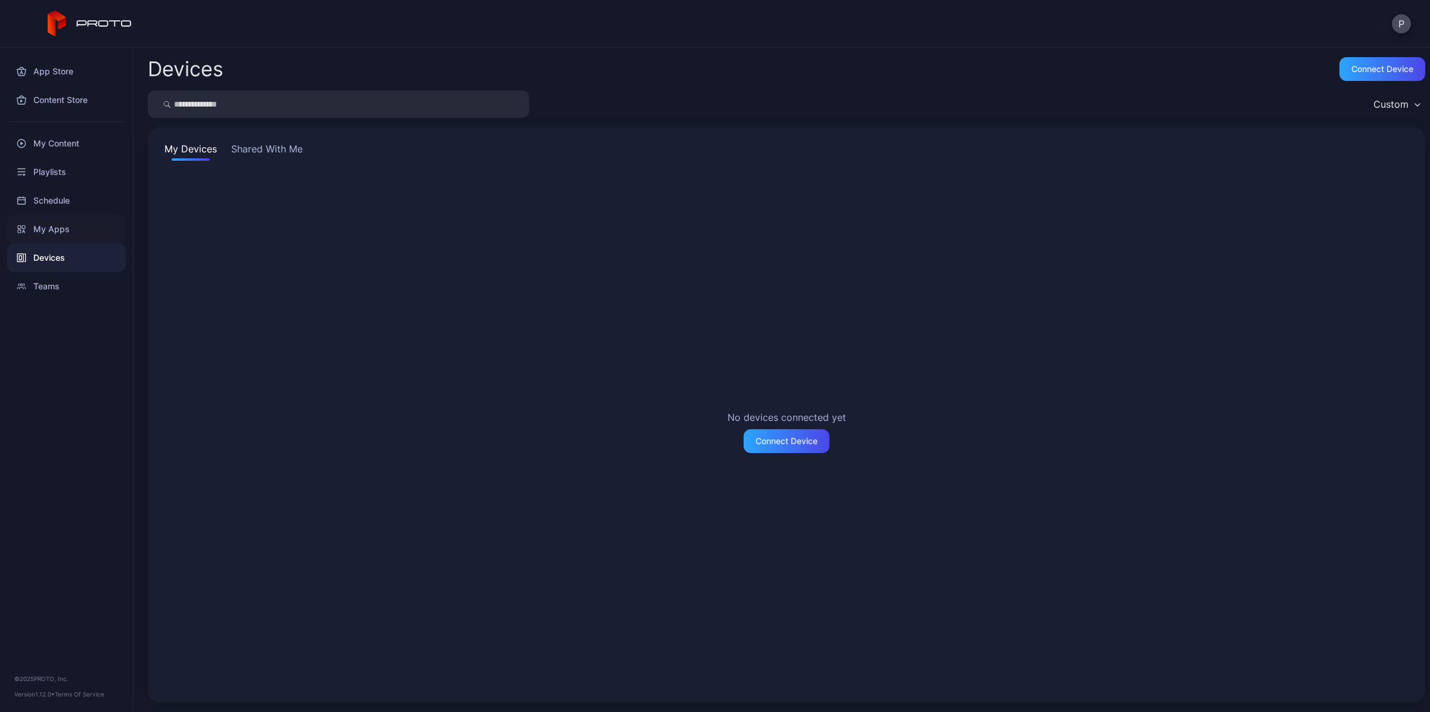
click at [57, 240] on div "My Apps" at bounding box center [66, 229] width 119 height 29
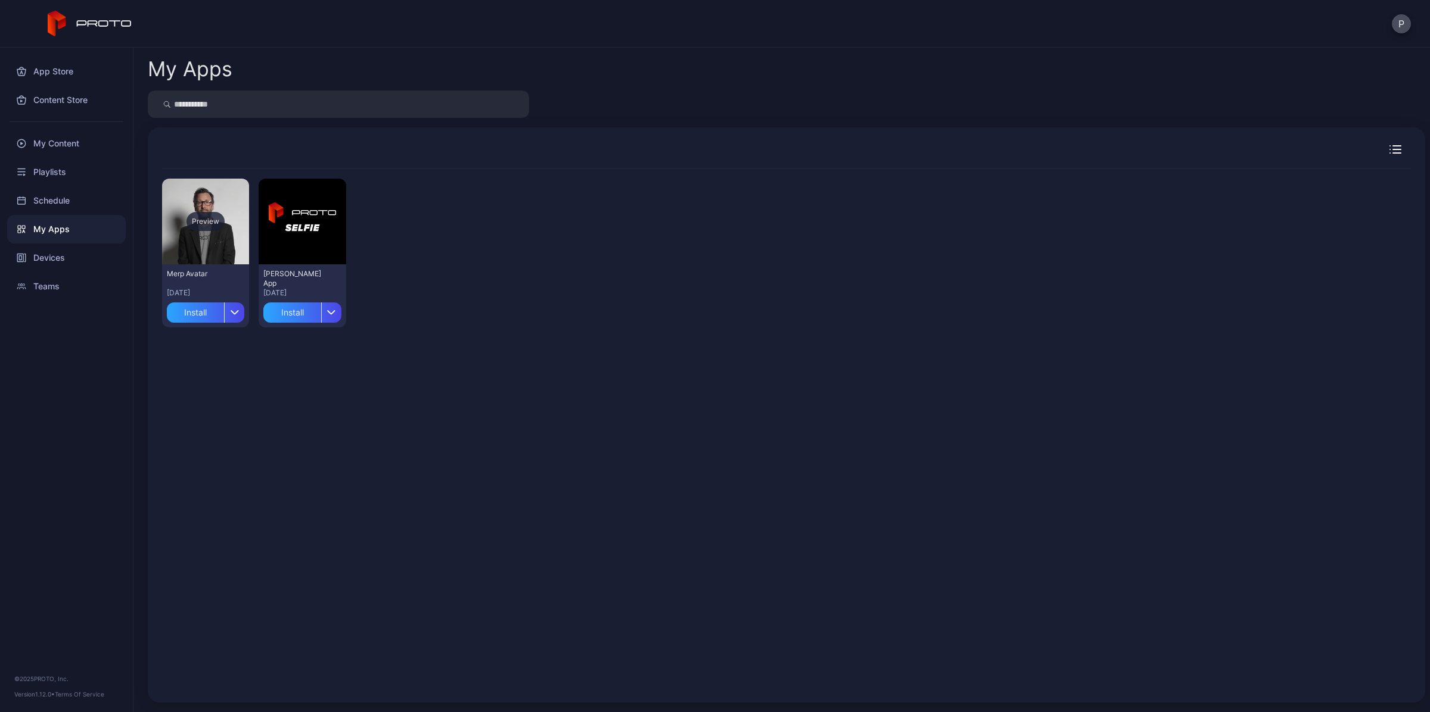
click at [209, 219] on div "Preview" at bounding box center [205, 221] width 38 height 19
